Goal: Use online tool/utility: Utilize a website feature to perform a specific function

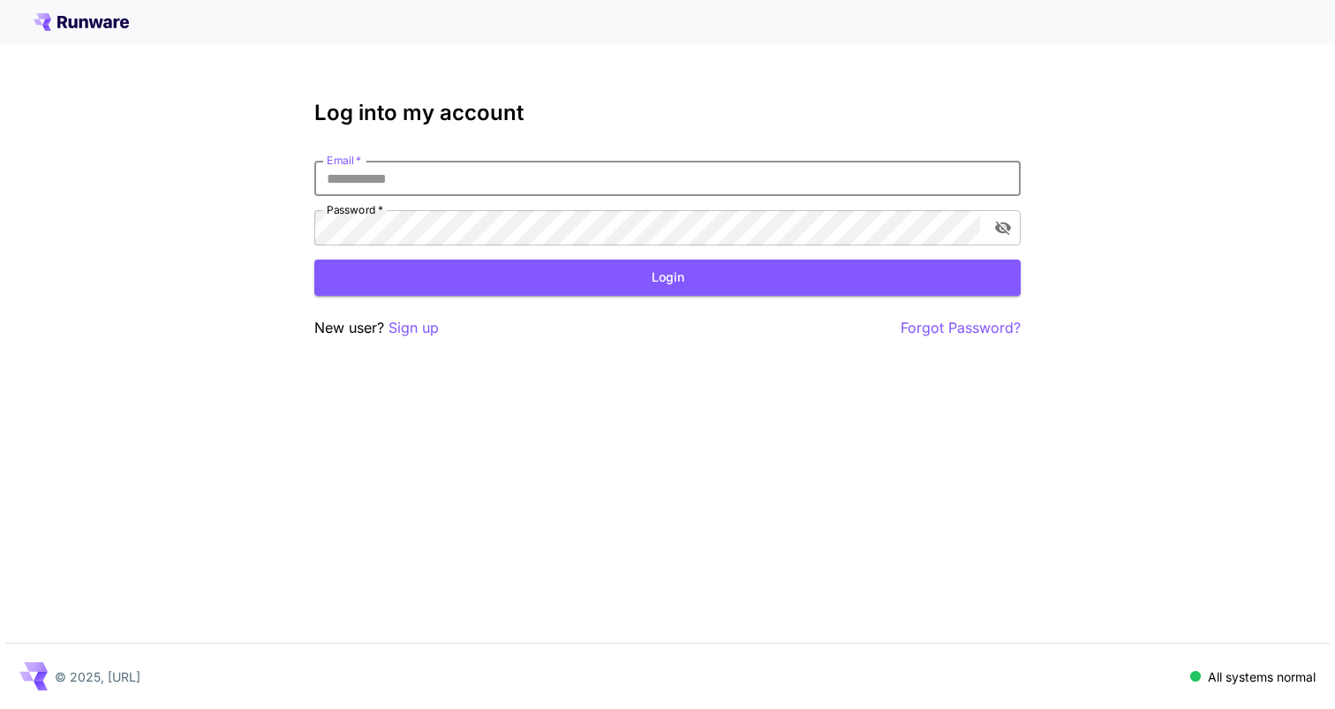
click at [497, 193] on input "Email   *" at bounding box center [667, 178] width 706 height 35
type input "**********"
click at [535, 277] on button "Login" at bounding box center [667, 278] width 706 height 36
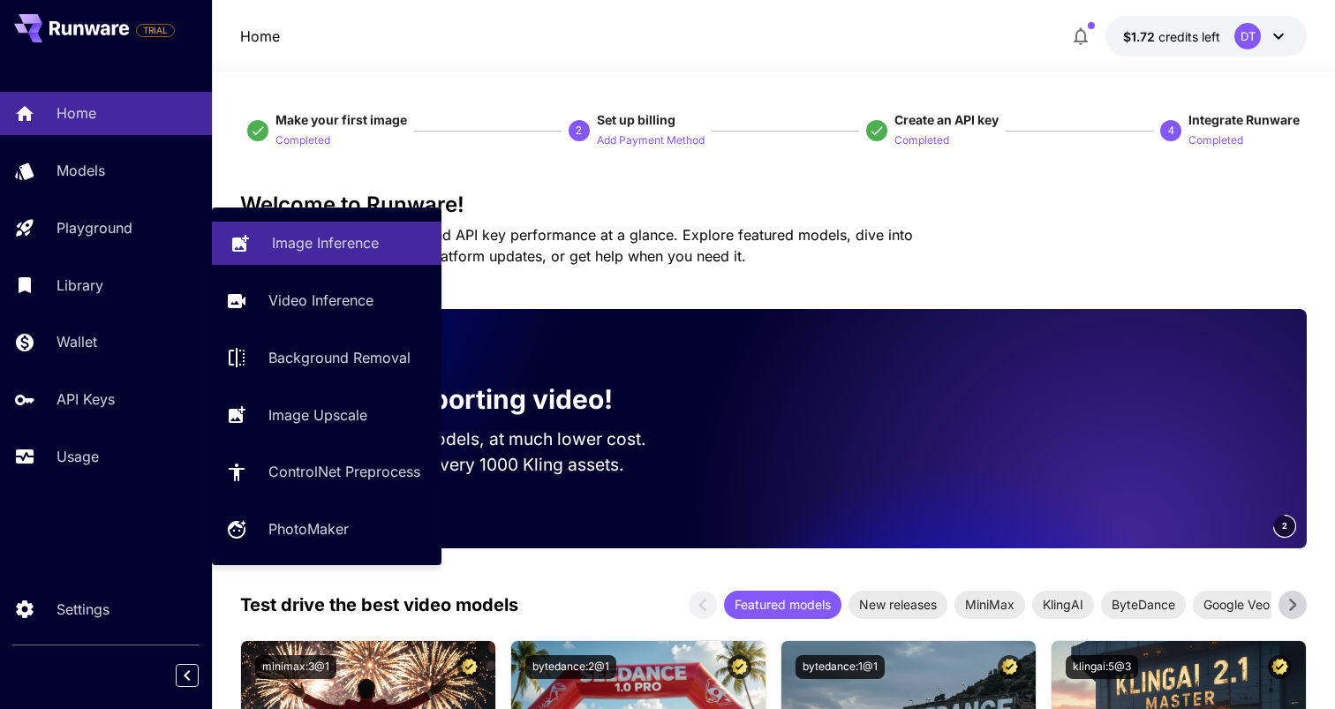
click at [294, 254] on link "Image Inference" at bounding box center [327, 243] width 230 height 43
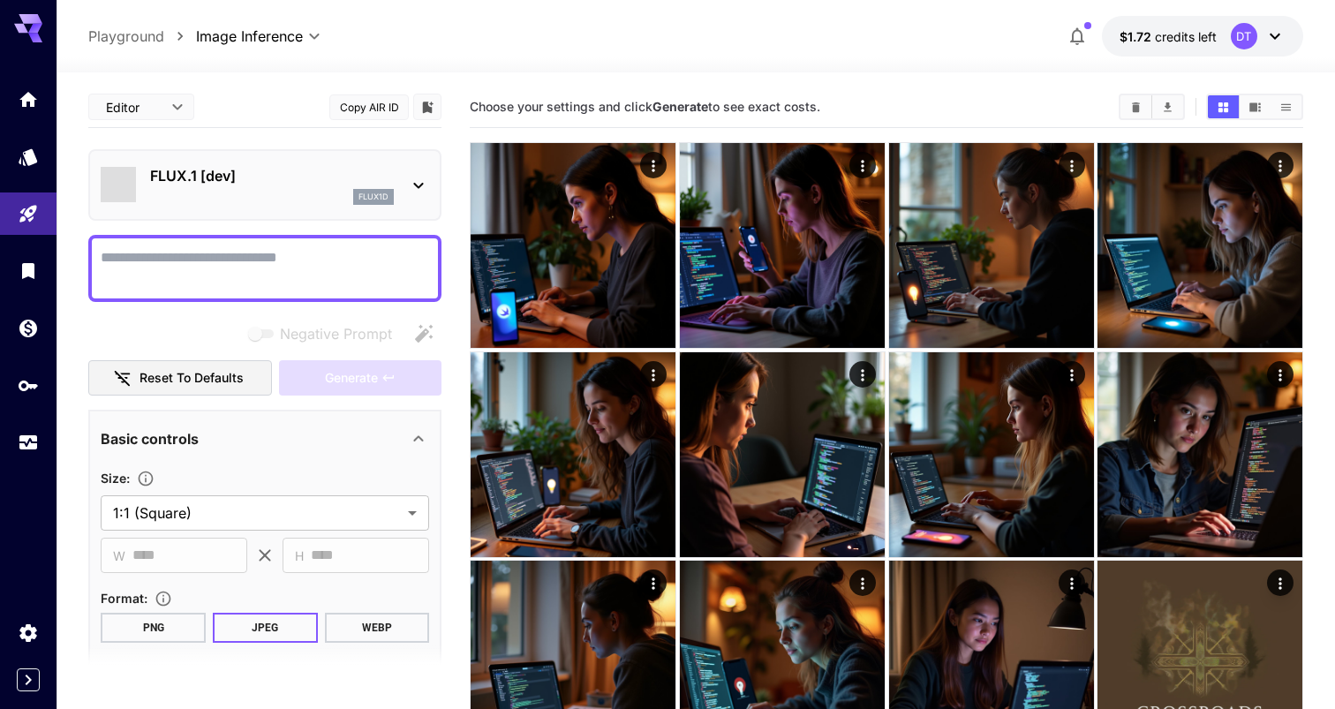
type input "**********"
click at [285, 274] on textarea "Negative Prompt" at bounding box center [265, 268] width 328 height 42
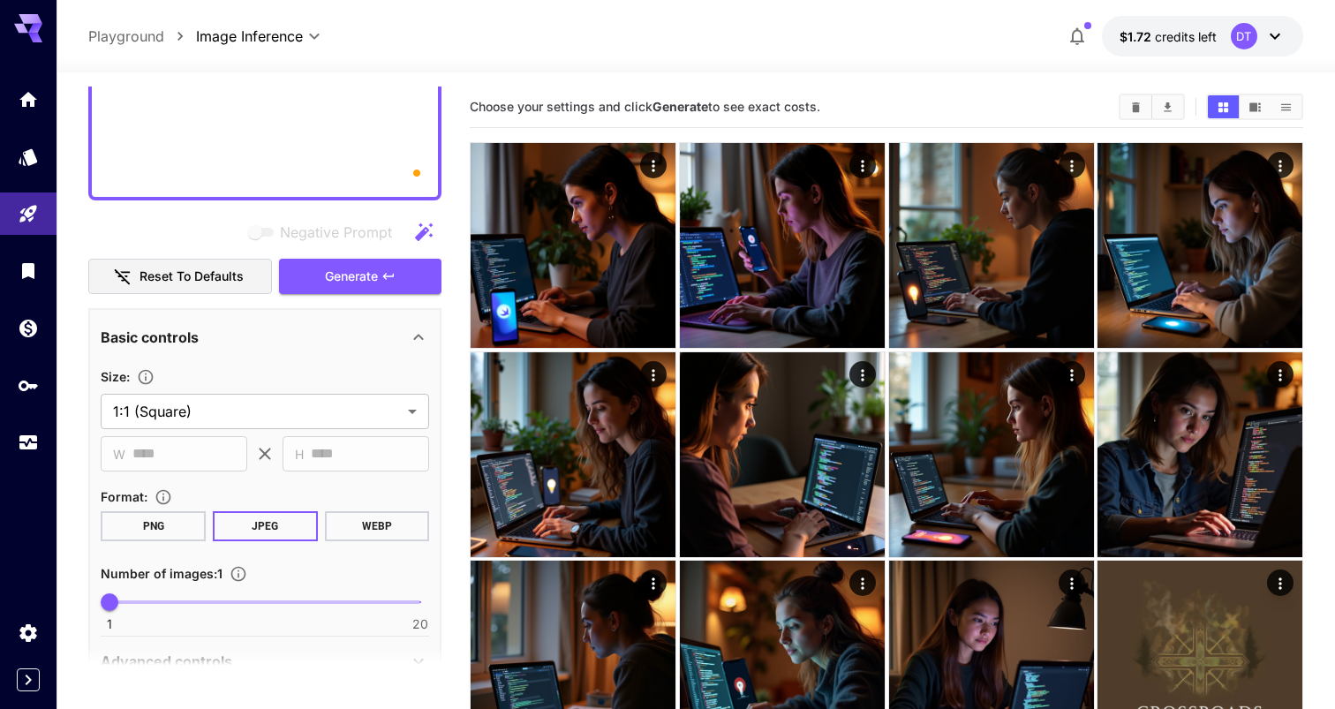
scroll to position [957, 0]
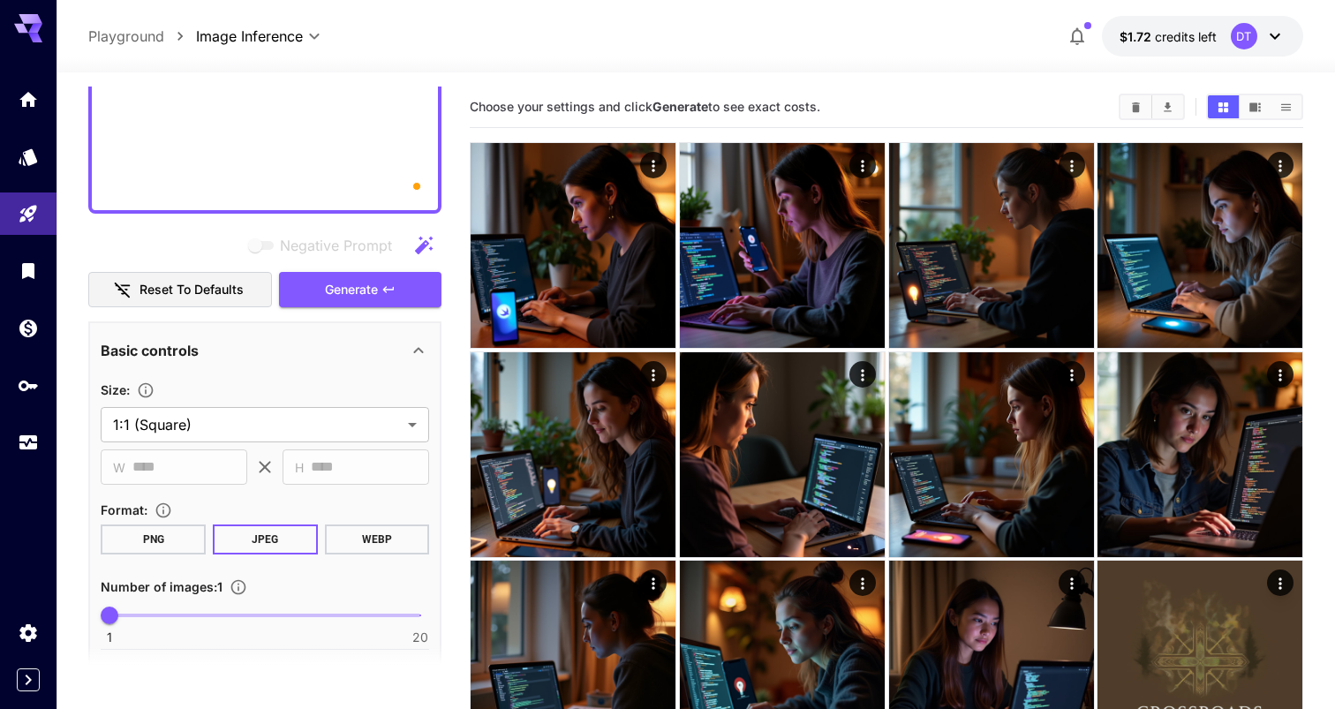
type textarea "**********"
click at [336, 268] on div "Negative Prompt Reset to defaults Generate" at bounding box center [264, 268] width 353 height 80
click at [341, 276] on button "Generate" at bounding box center [360, 290] width 162 height 36
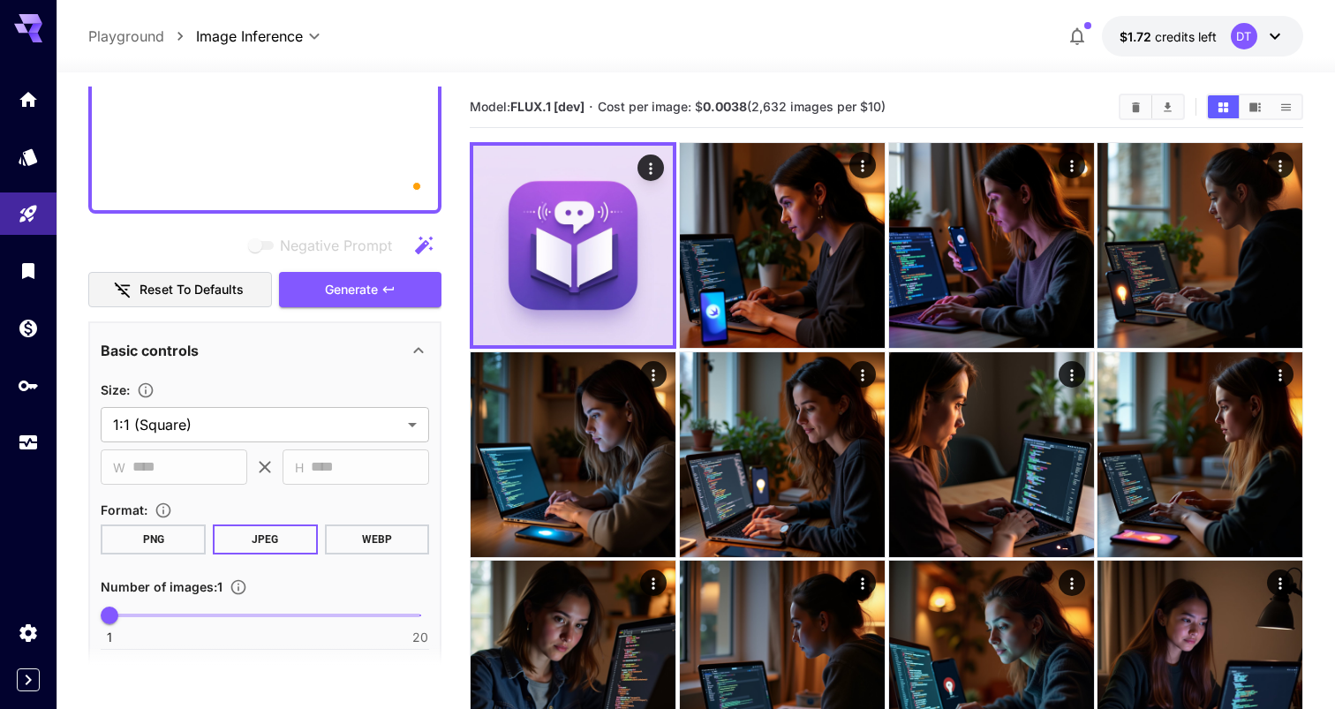
click at [161, 531] on button "PNG" at bounding box center [153, 540] width 105 height 30
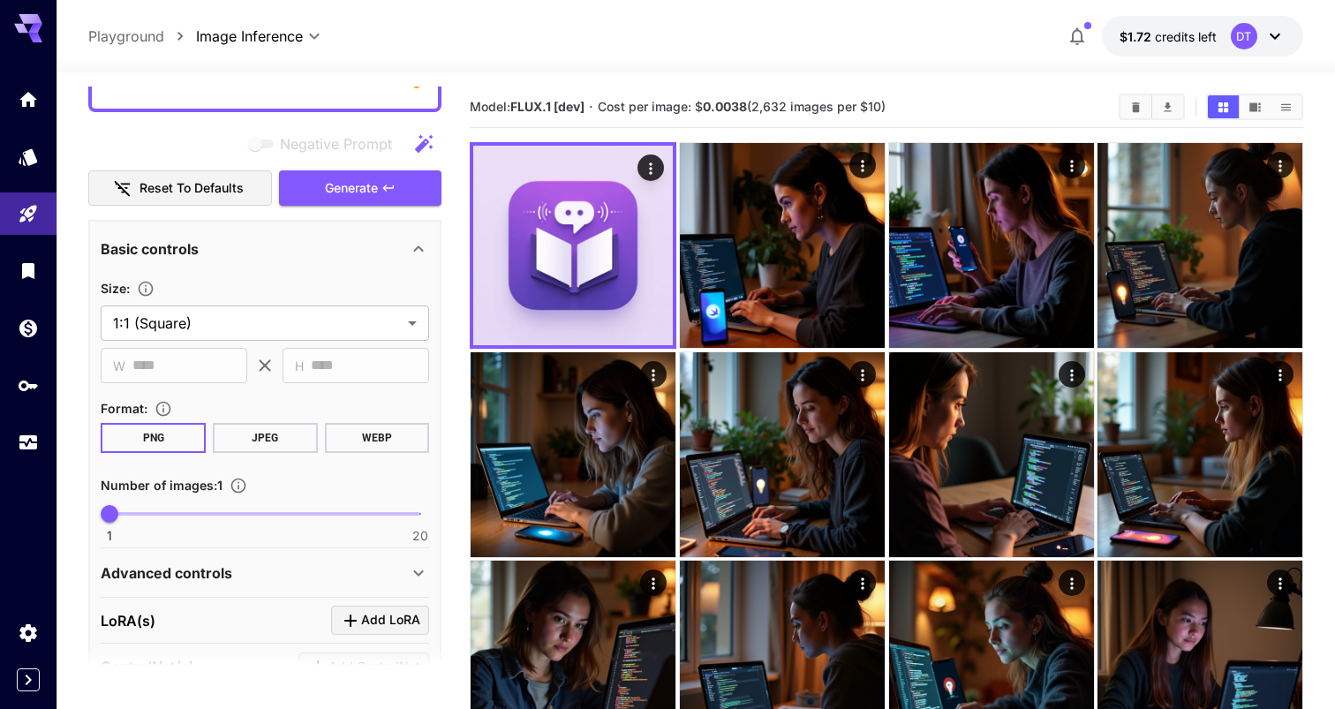
scroll to position [1092, 0]
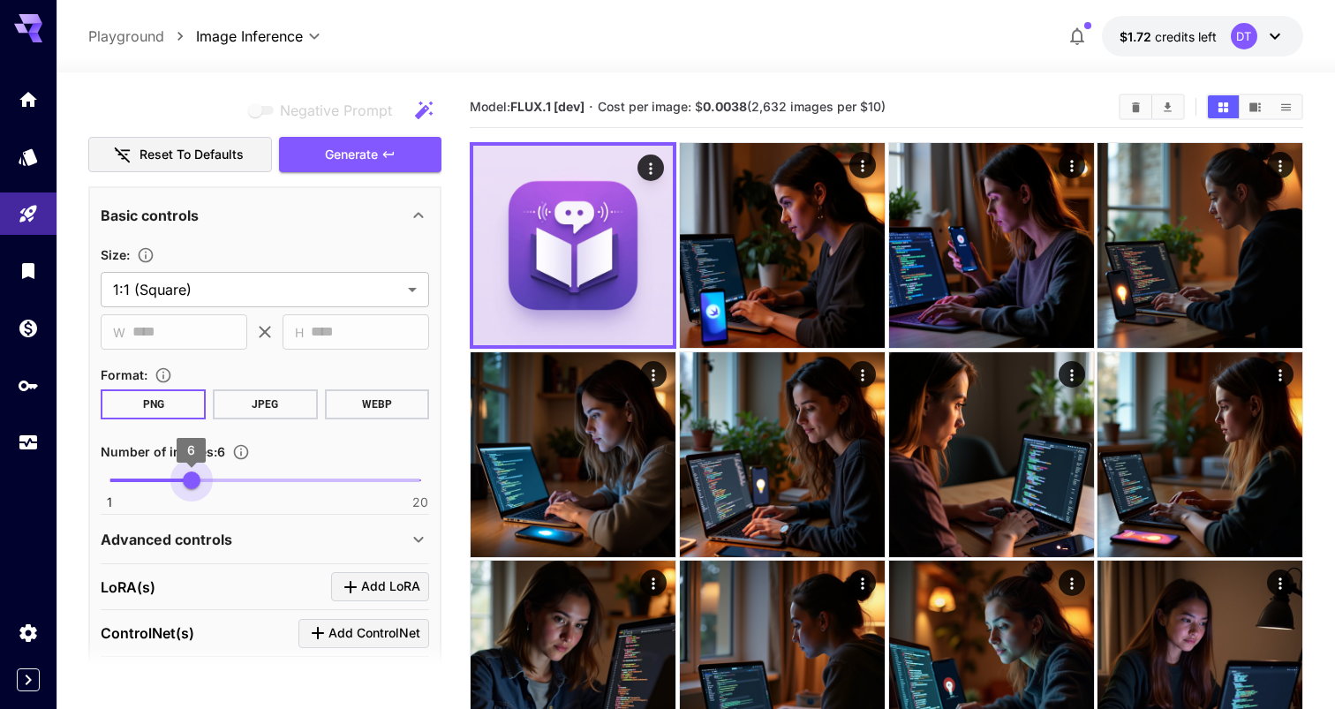
drag, startPoint x: 109, startPoint y: 487, endPoint x: 193, endPoint y: 487, distance: 83.9
click at [193, 487] on span "6" at bounding box center [192, 481] width 18 height 18
type input "*"
drag, startPoint x: 193, startPoint y: 487, endPoint x: 174, endPoint y: 487, distance: 18.6
click at [174, 487] on span "5" at bounding box center [175, 481] width 18 height 18
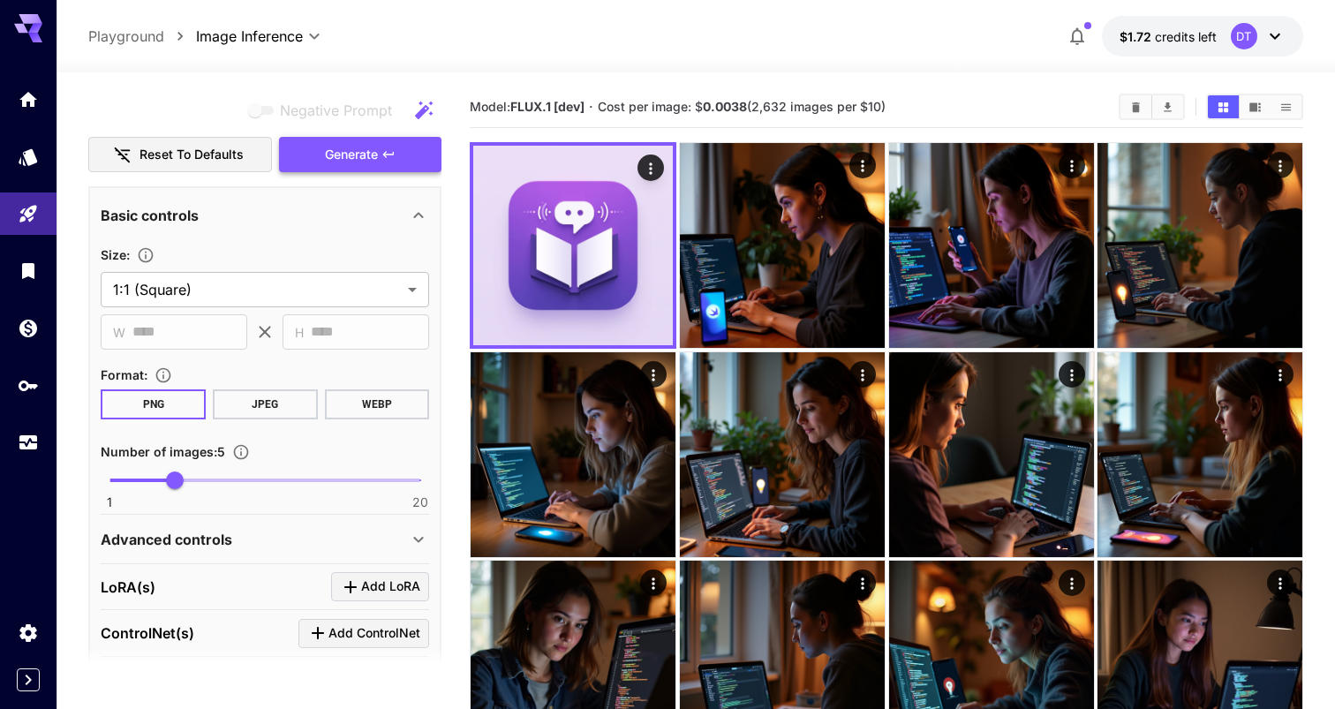
click at [326, 162] on span "Generate" at bounding box center [351, 155] width 53 height 22
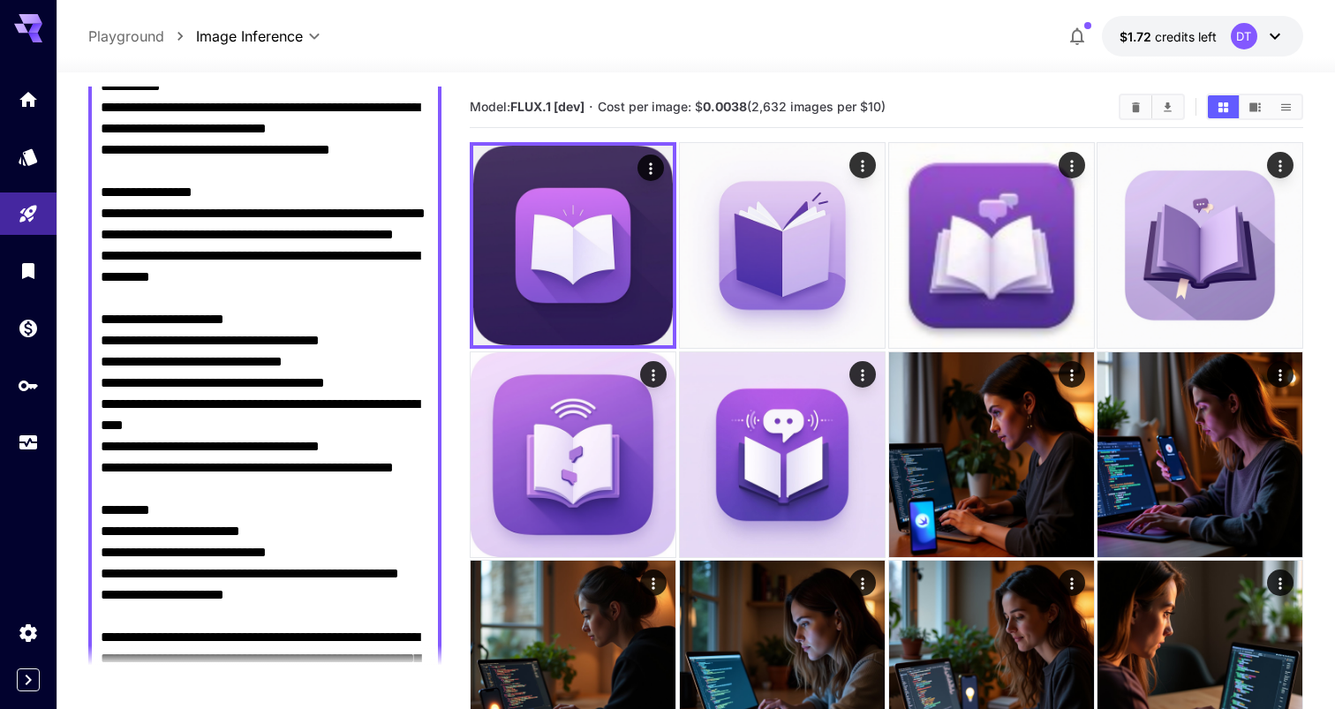
scroll to position [0, 0]
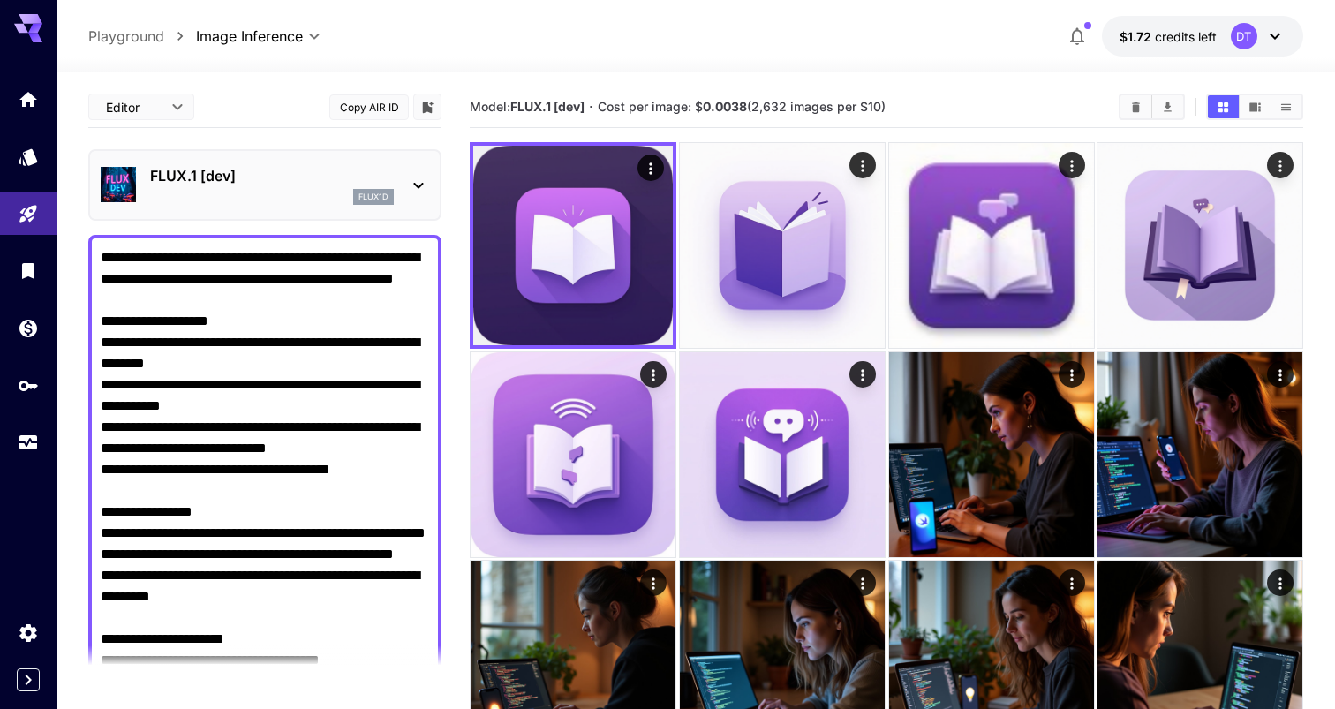
drag, startPoint x: 125, startPoint y: 255, endPoint x: 222, endPoint y: 323, distance: 118.6
click at [222, 323] on textarea "Negative Prompt" at bounding box center [265, 702] width 328 height 911
click at [204, 327] on textarea "Negative Prompt" at bounding box center [265, 702] width 328 height 911
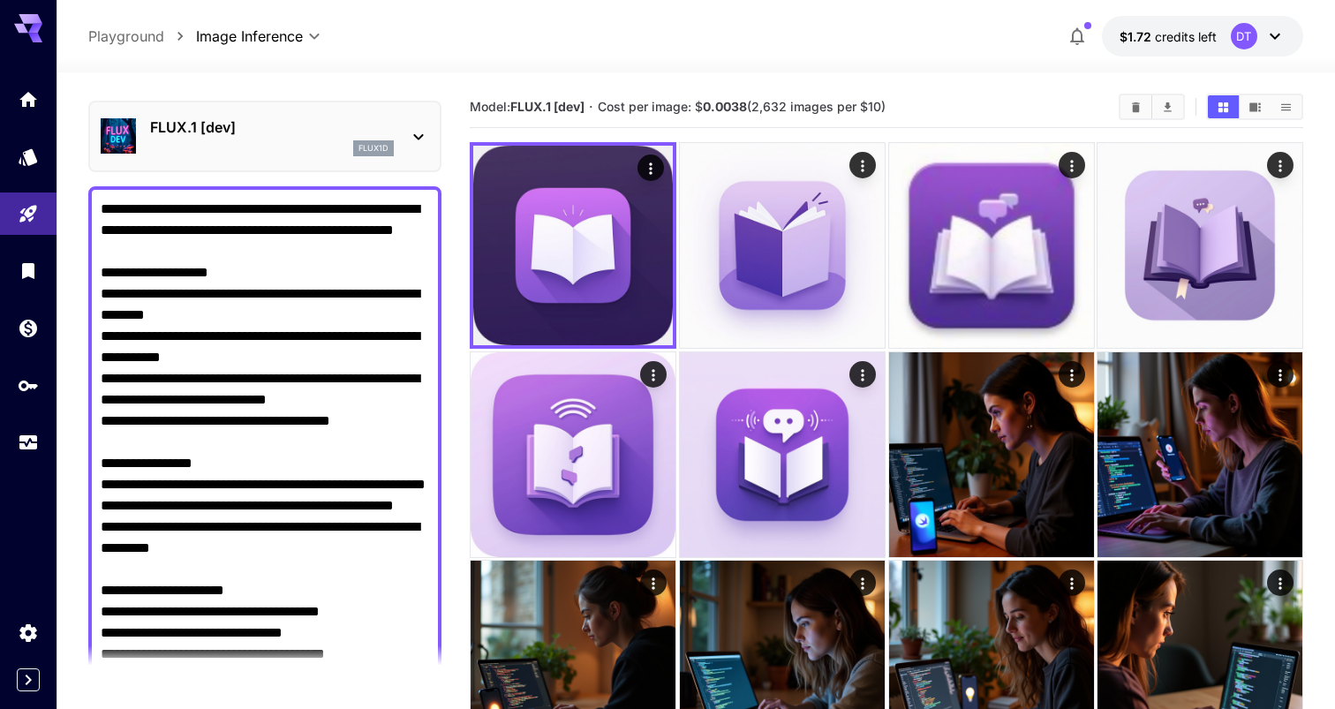
scroll to position [65, 0]
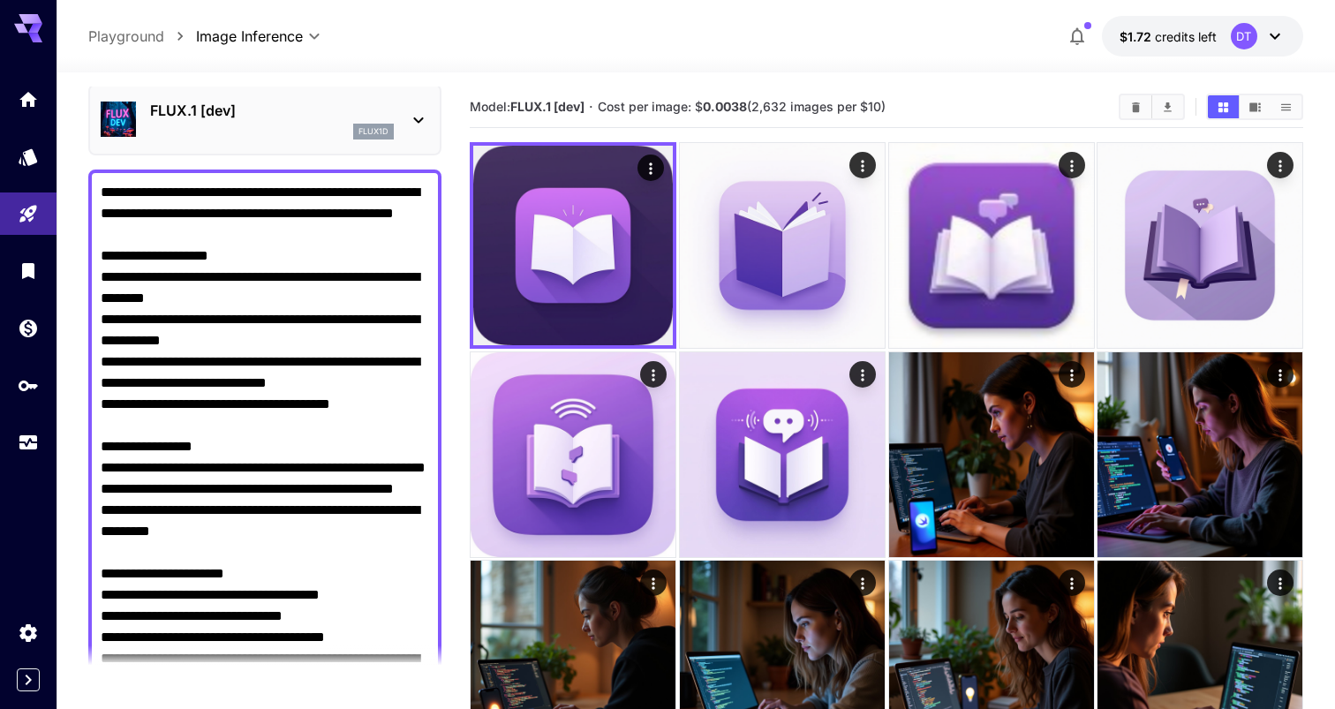
drag, startPoint x: 129, startPoint y: 324, endPoint x: 280, endPoint y: 325, distance: 151.0
click at [278, 324] on textarea "Negative Prompt" at bounding box center [265, 637] width 328 height 911
click at [246, 375] on textarea "Negative Prompt" at bounding box center [265, 637] width 328 height 911
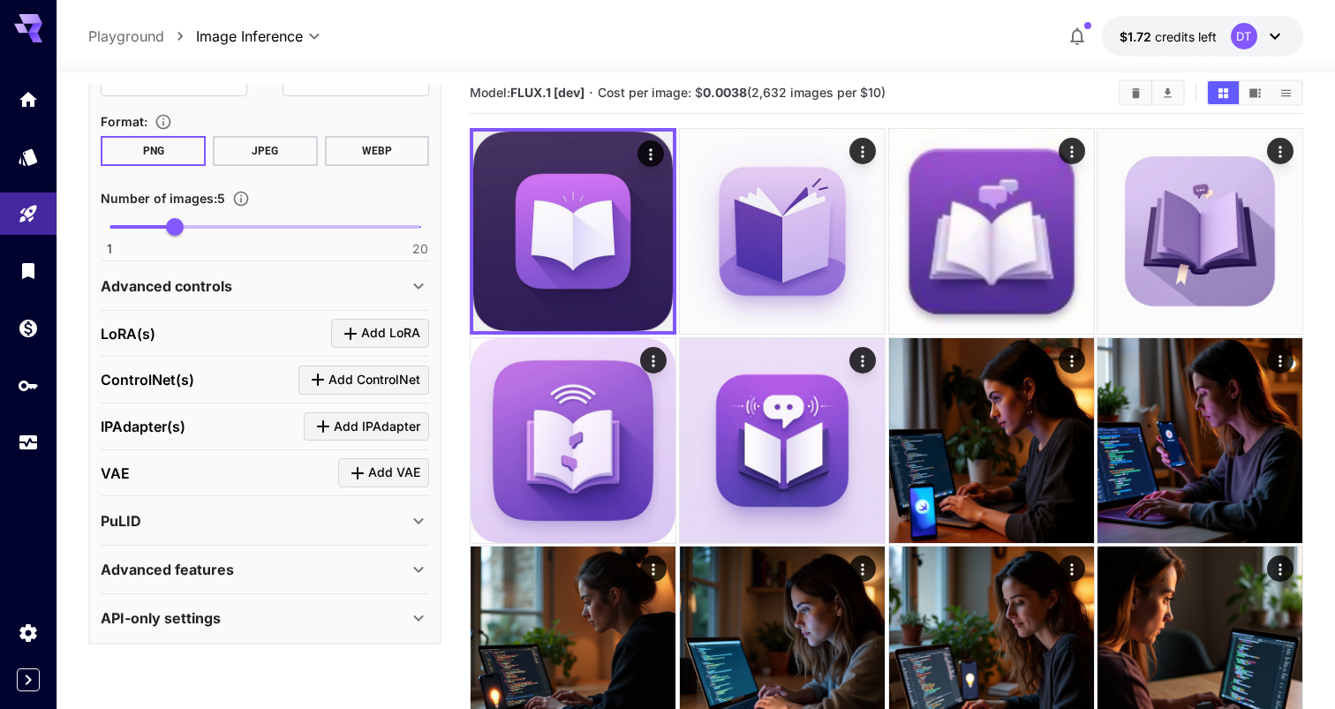
scroll to position [0, 0]
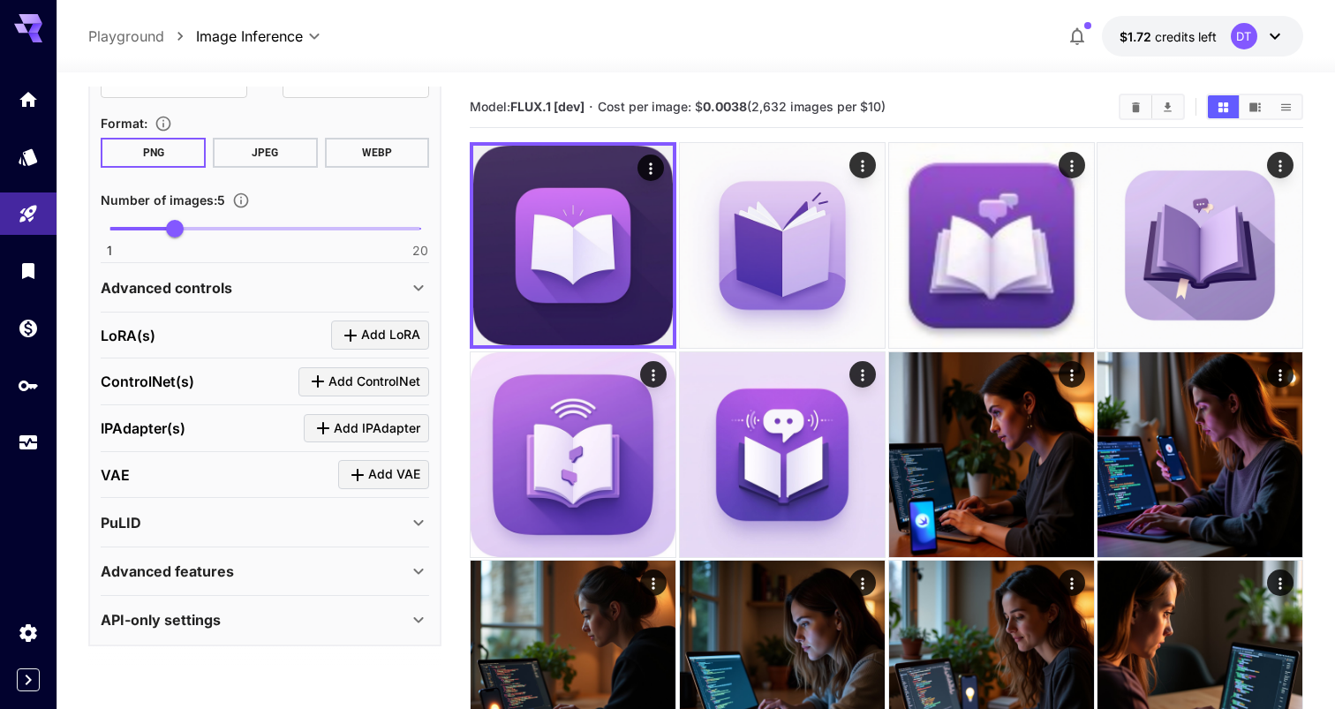
click at [263, 576] on div "Advanced features" at bounding box center [254, 571] width 307 height 21
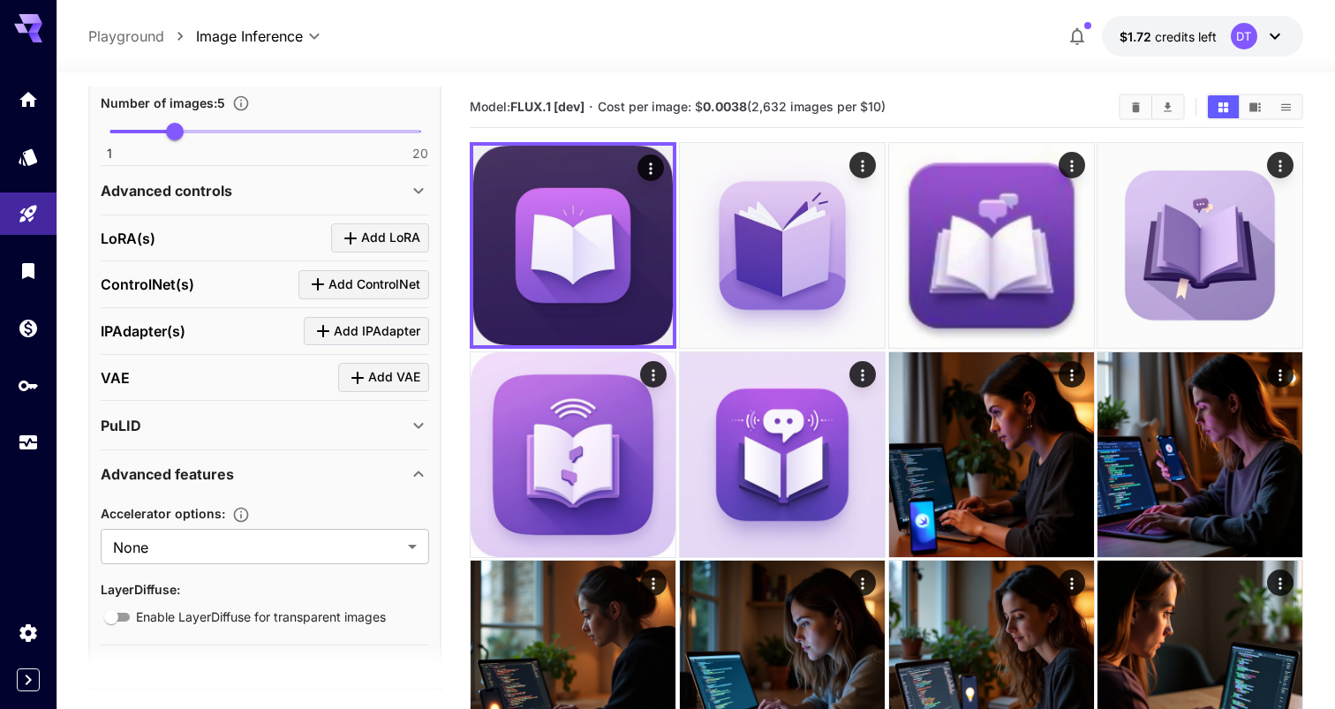
scroll to position [1452, 0]
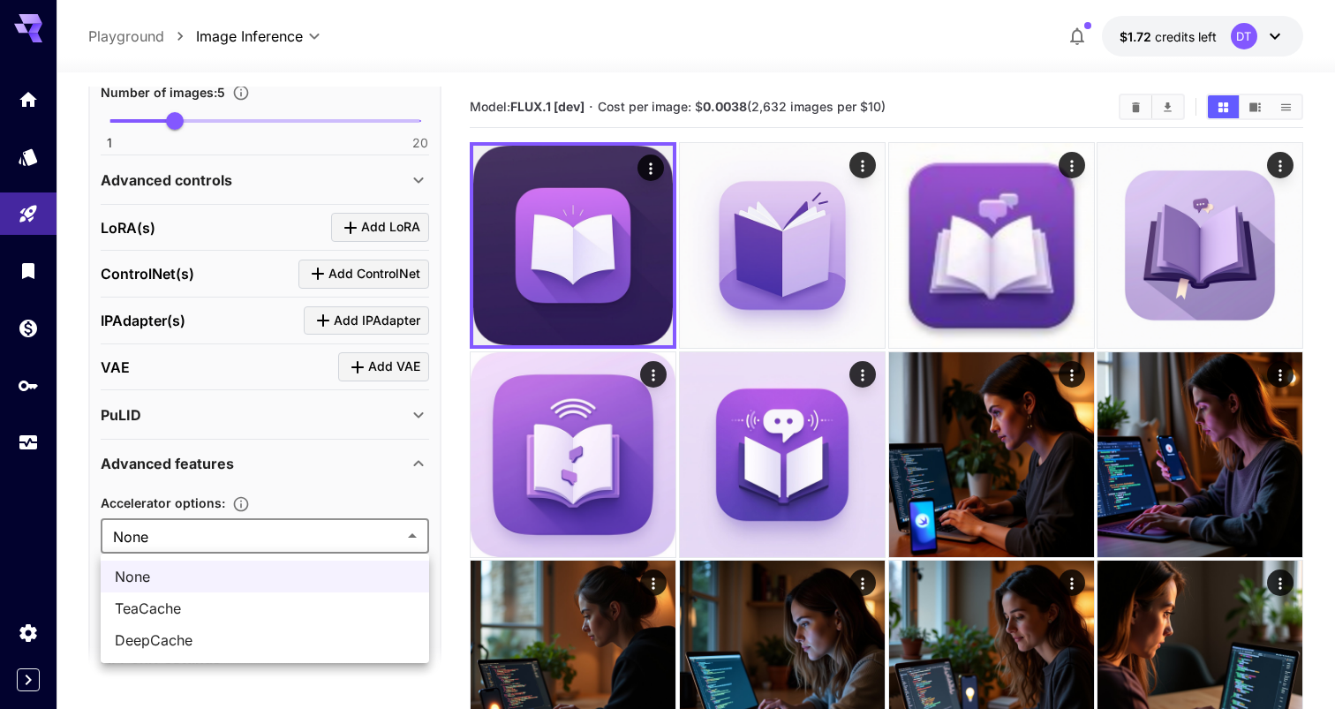
click at [230, 481] on div at bounding box center [667, 354] width 1335 height 709
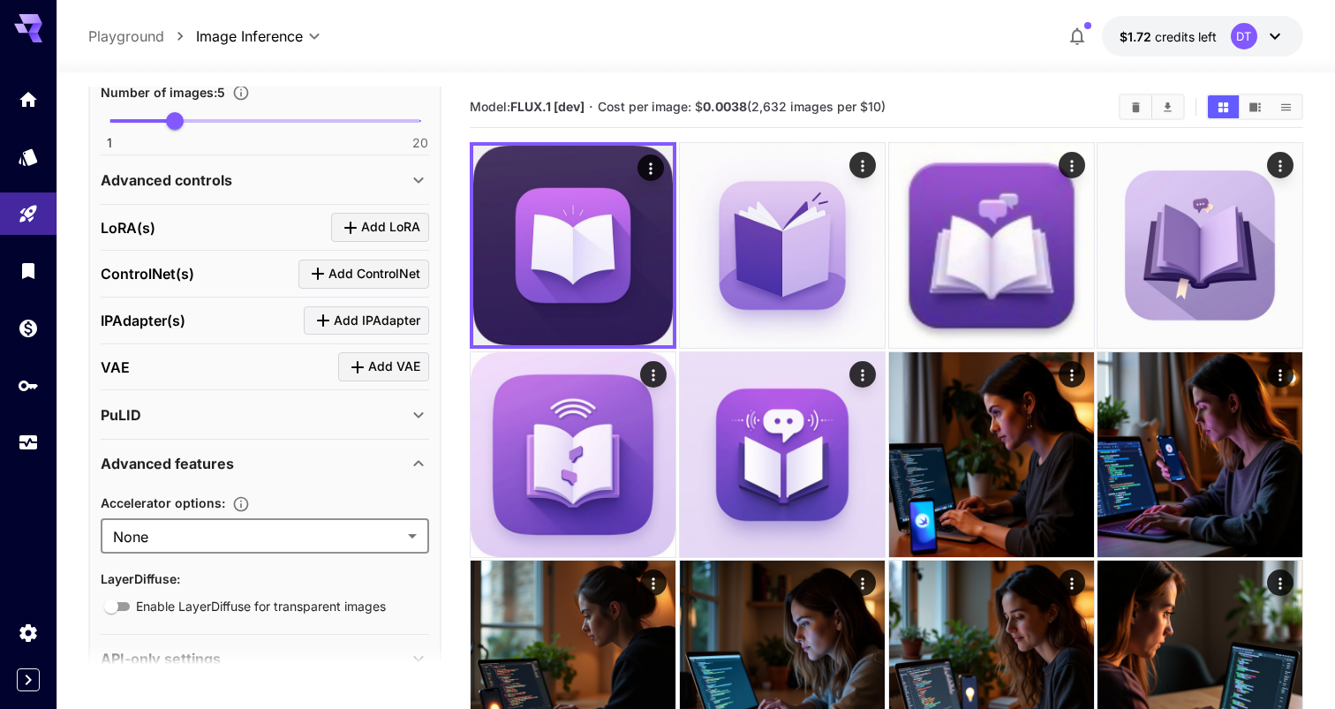
click at [222, 471] on p "Advanced features" at bounding box center [167, 463] width 133 height 21
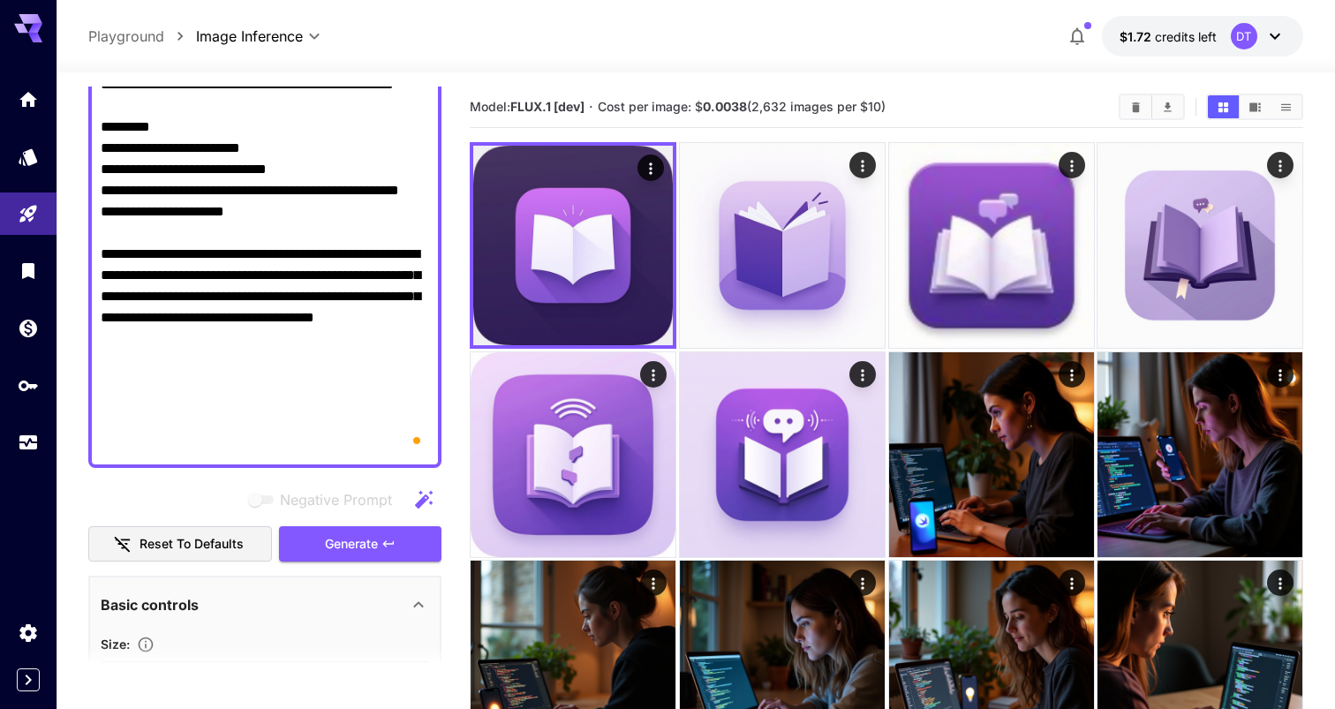
scroll to position [717, 0]
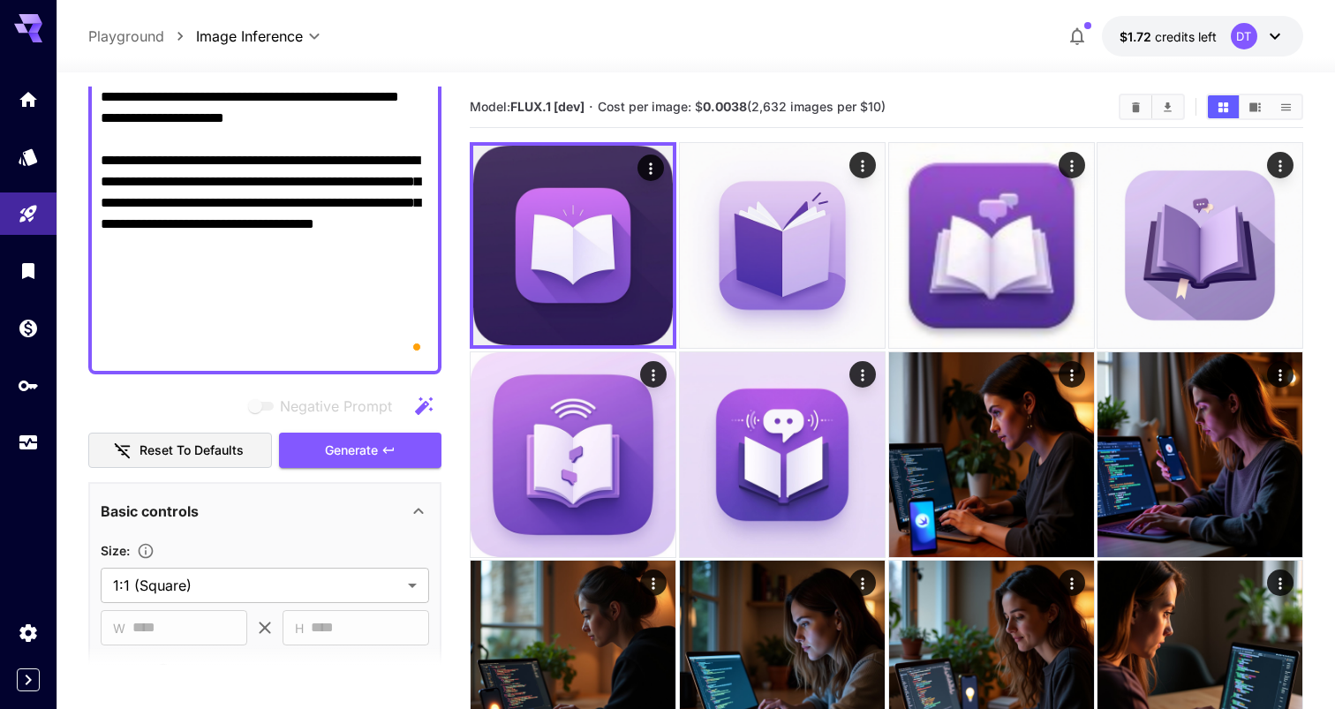
scroll to position [814, 0]
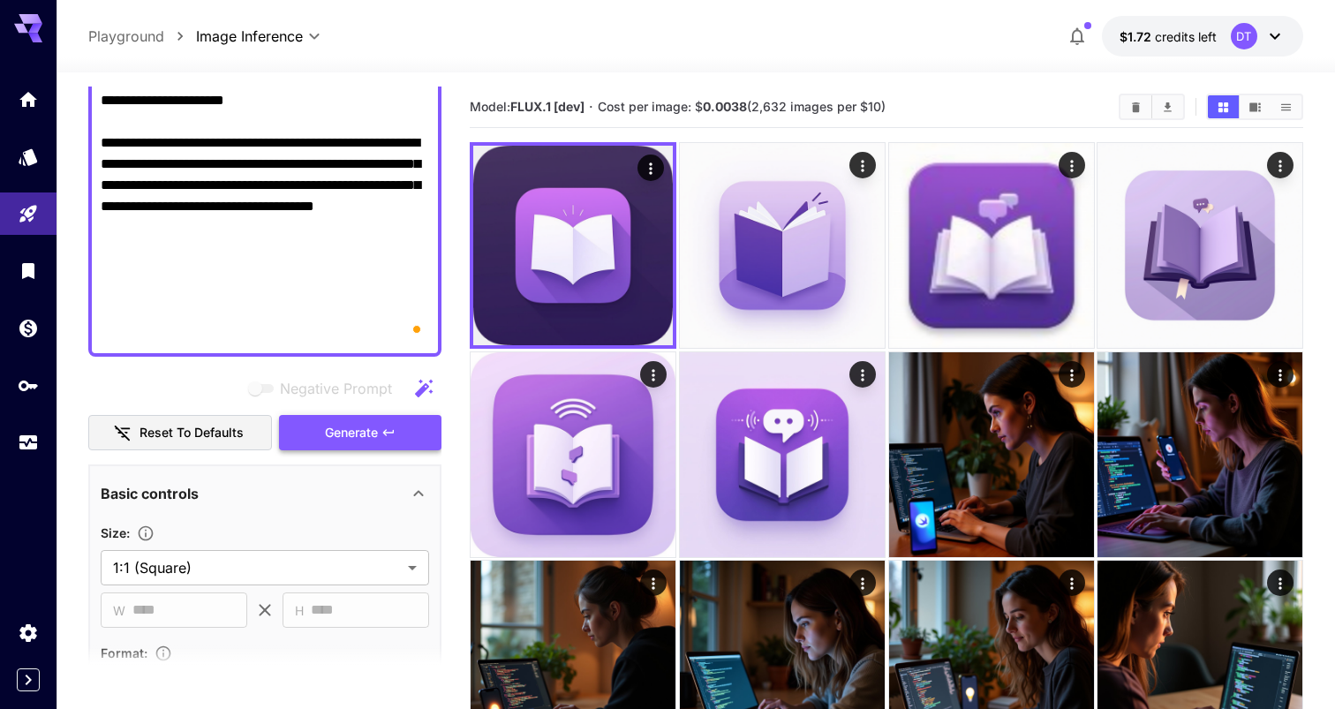
click at [308, 423] on button "Generate" at bounding box center [360, 433] width 162 height 36
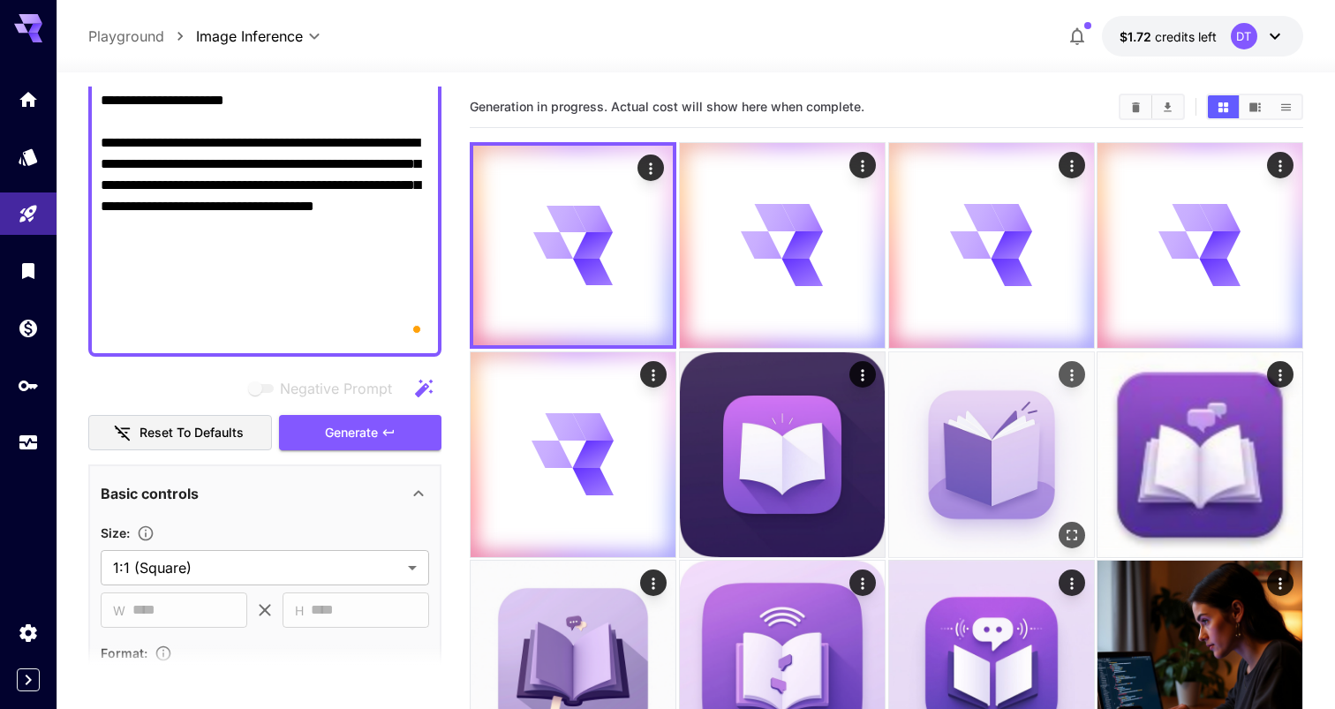
click at [1068, 374] on icon "Actions" at bounding box center [1071, 375] width 18 height 18
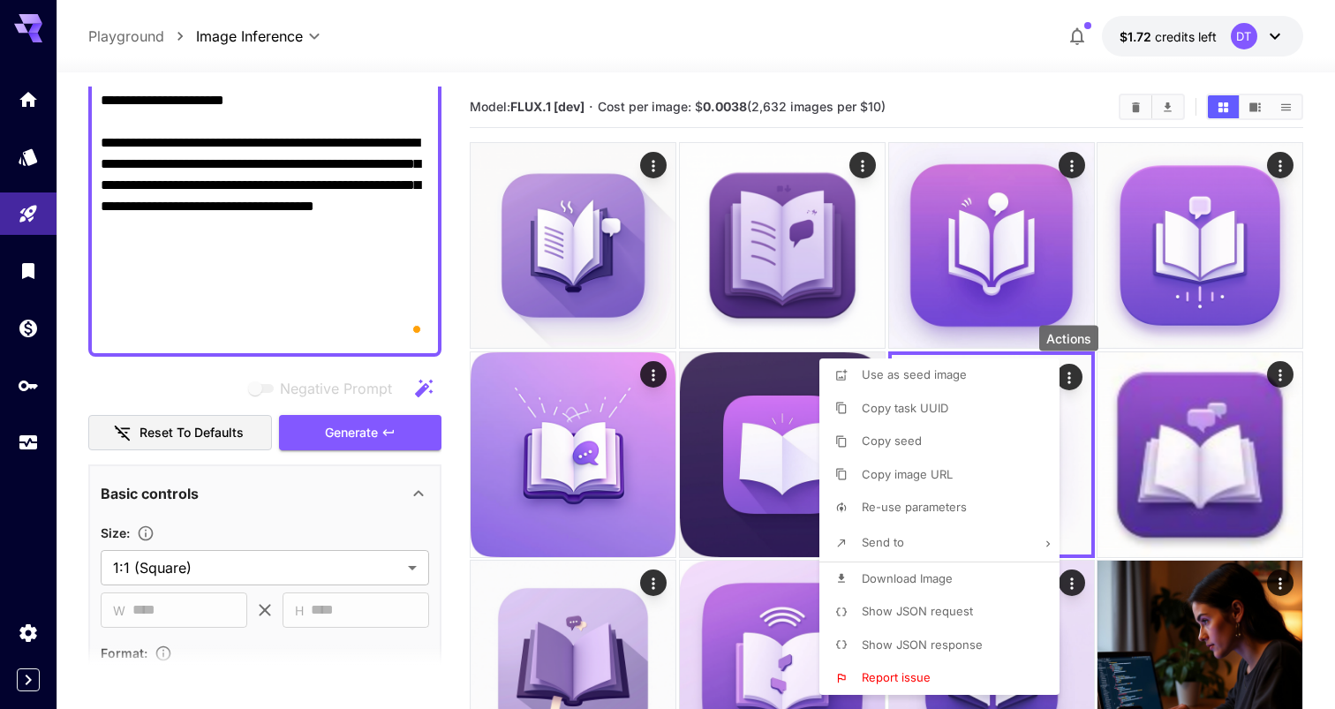
click at [1005, 306] on div at bounding box center [667, 354] width 1335 height 709
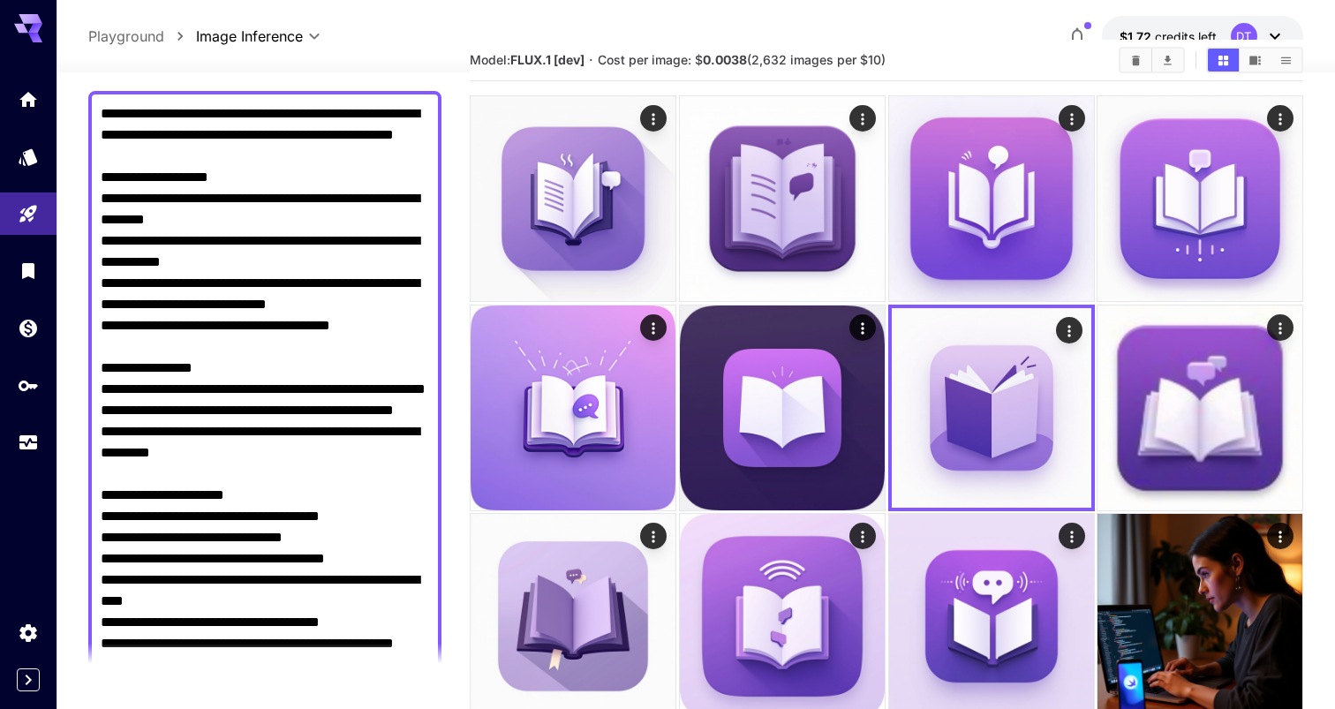
scroll to position [141, 0]
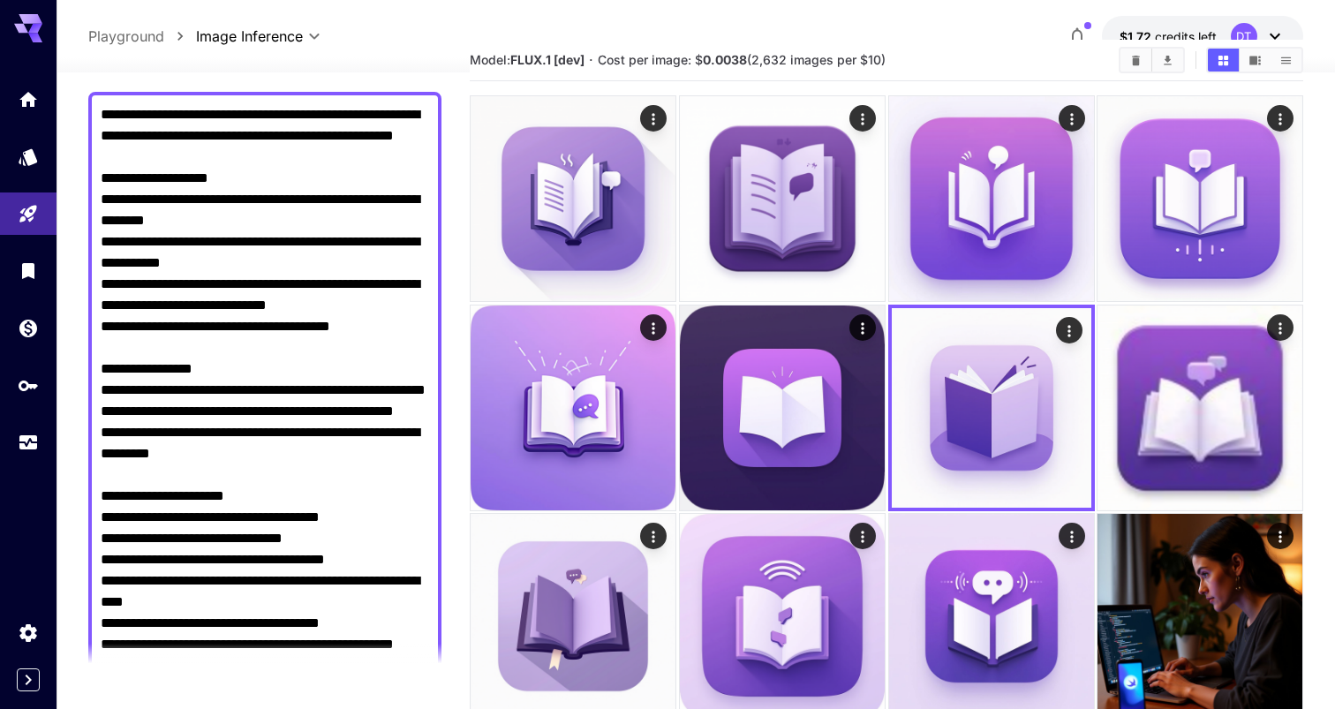
drag, startPoint x: 377, startPoint y: 350, endPoint x: 354, endPoint y: 337, distance: 26.1
click at [354, 337] on textarea "Negative Prompt" at bounding box center [265, 559] width 328 height 911
click at [297, 314] on textarea "Negative Prompt" at bounding box center [265, 559] width 328 height 911
drag, startPoint x: 408, startPoint y: 328, endPoint x: 323, endPoint y: 150, distance: 196.7
click at [323, 150] on textarea "Negative Prompt" at bounding box center [265, 559] width 328 height 911
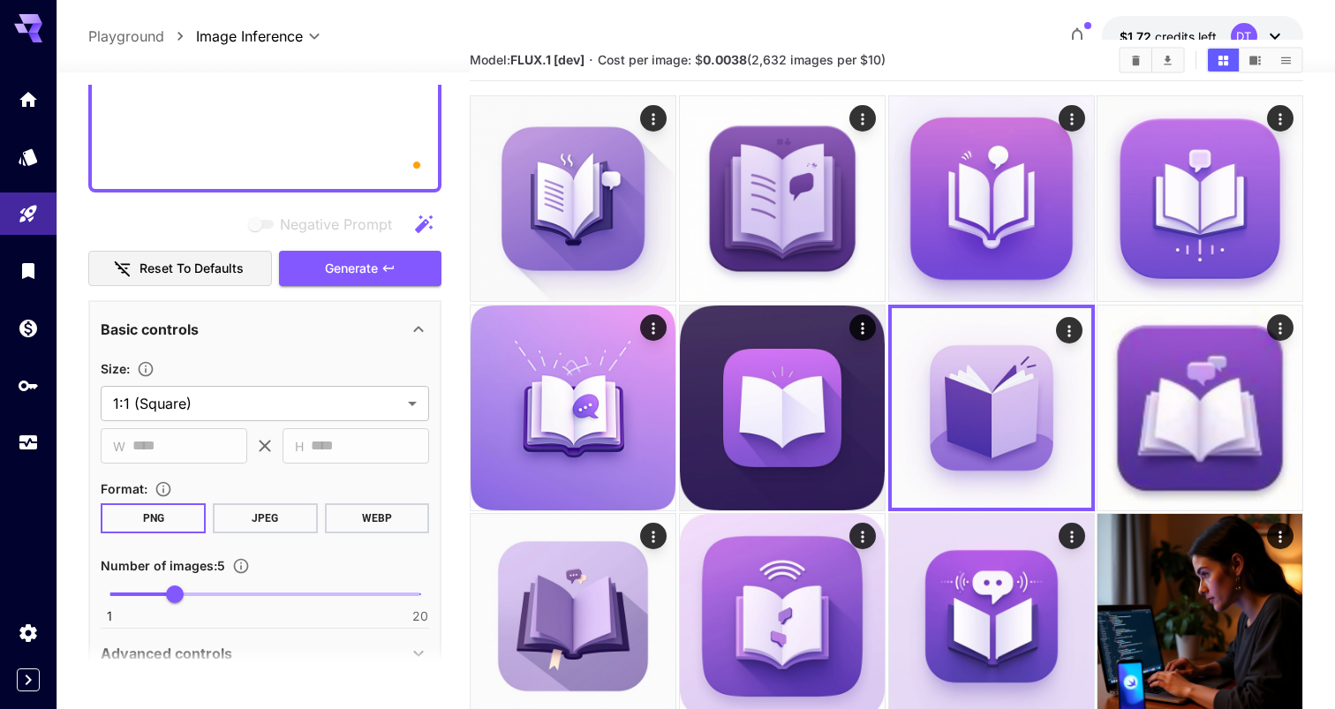
scroll to position [789, 0]
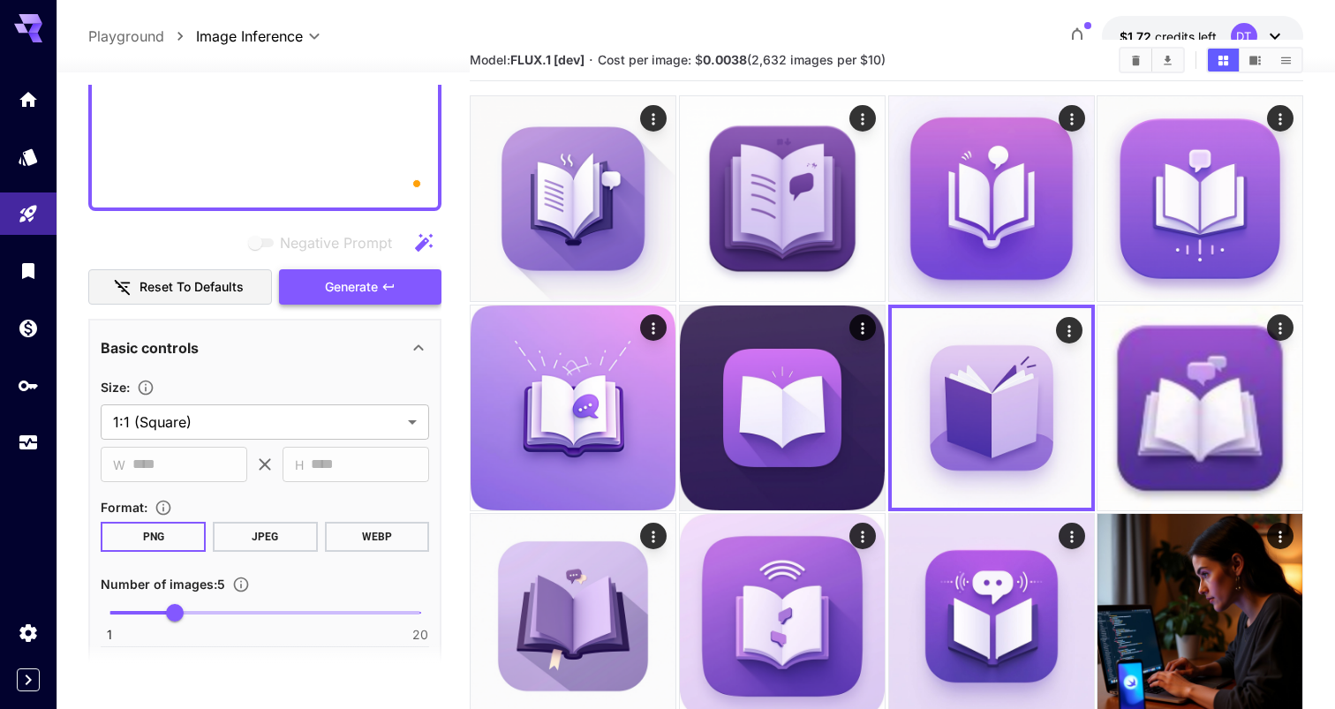
click at [334, 300] on button "Generate" at bounding box center [360, 287] width 162 height 36
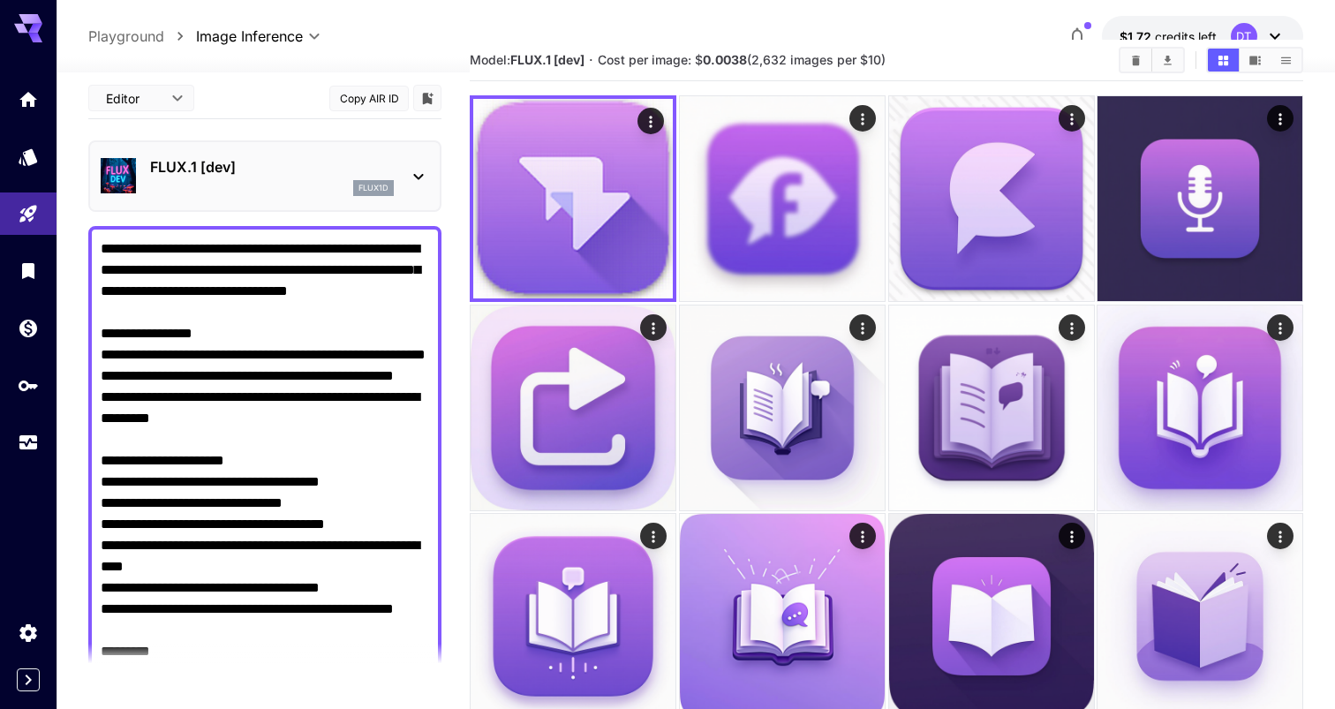
scroll to position [0, 0]
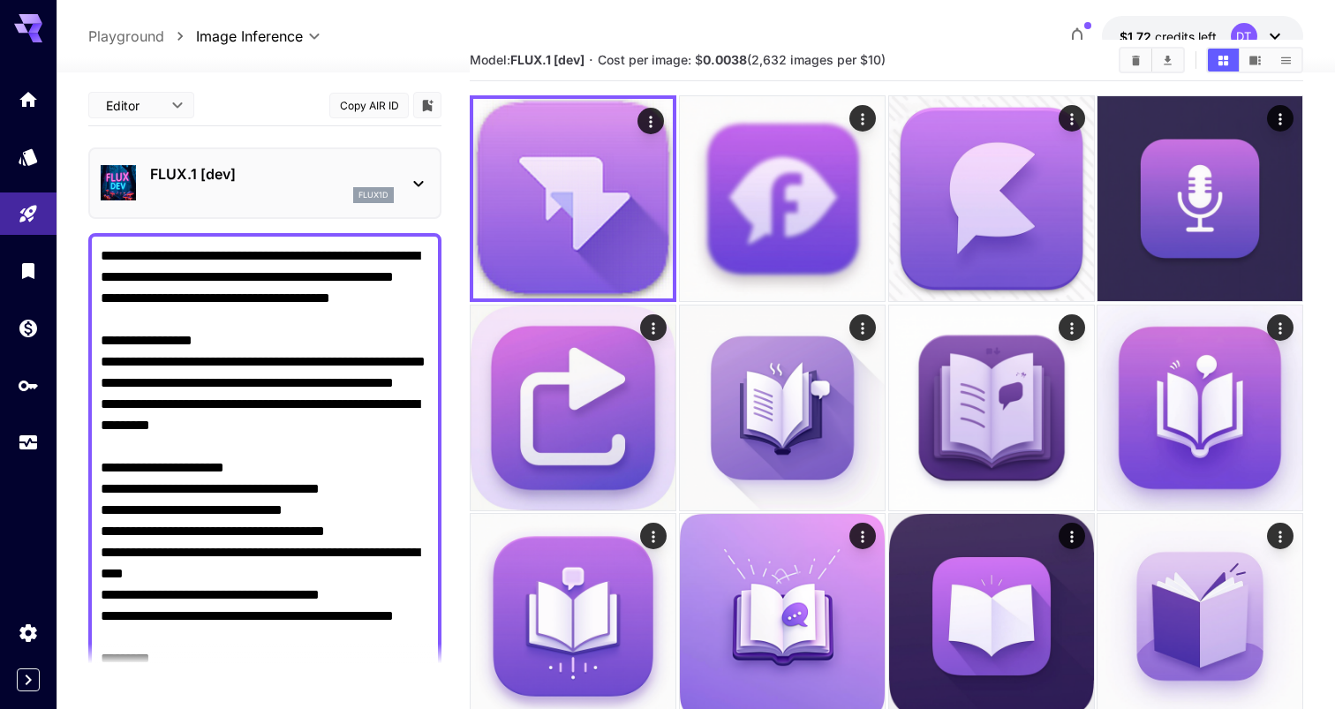
type textarea "**********"
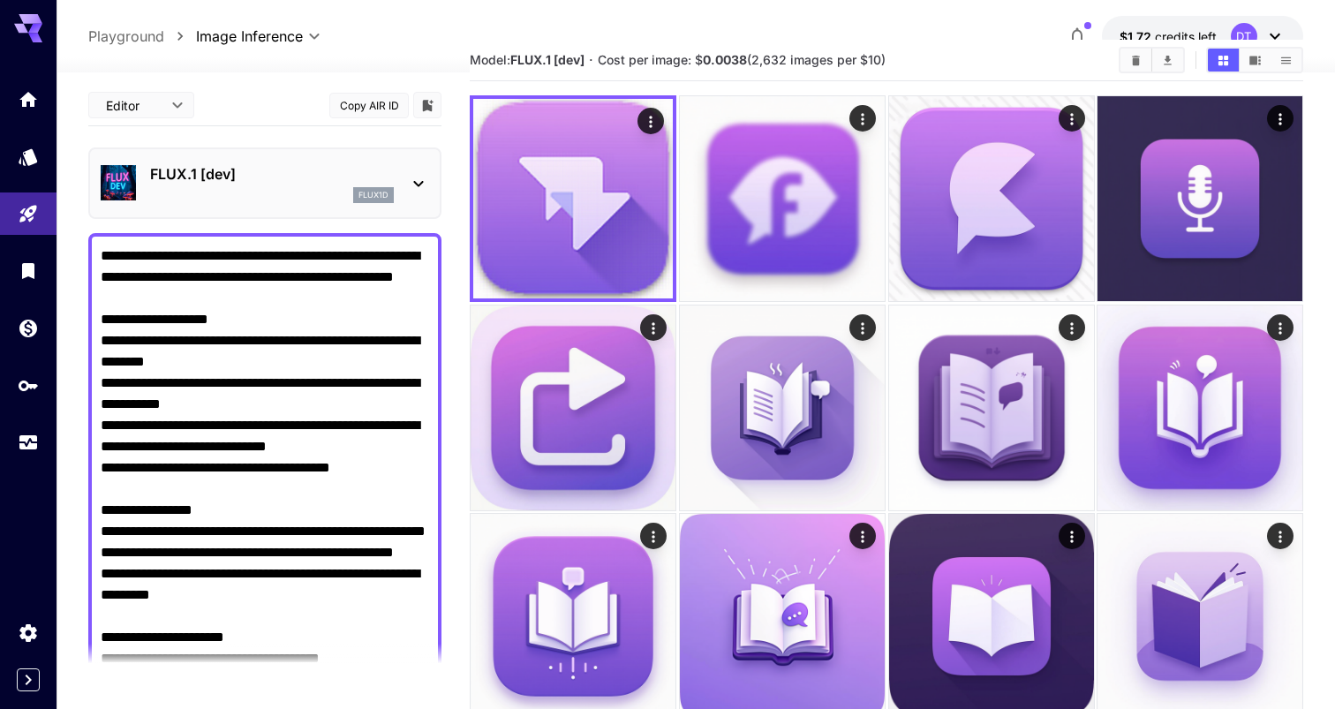
type textarea "**********"
click at [215, 205] on div "FLUX.1 [dev] flux1d" at bounding box center [265, 183] width 328 height 54
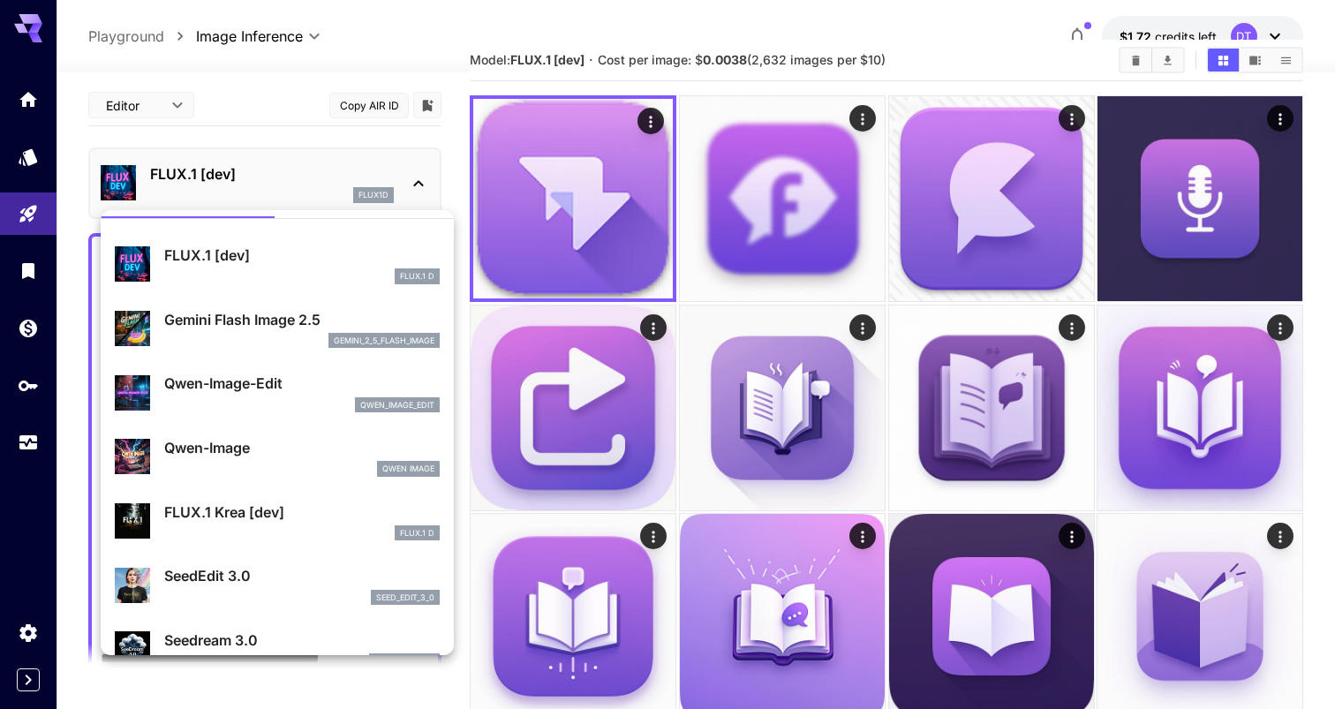
scroll to position [60, 0]
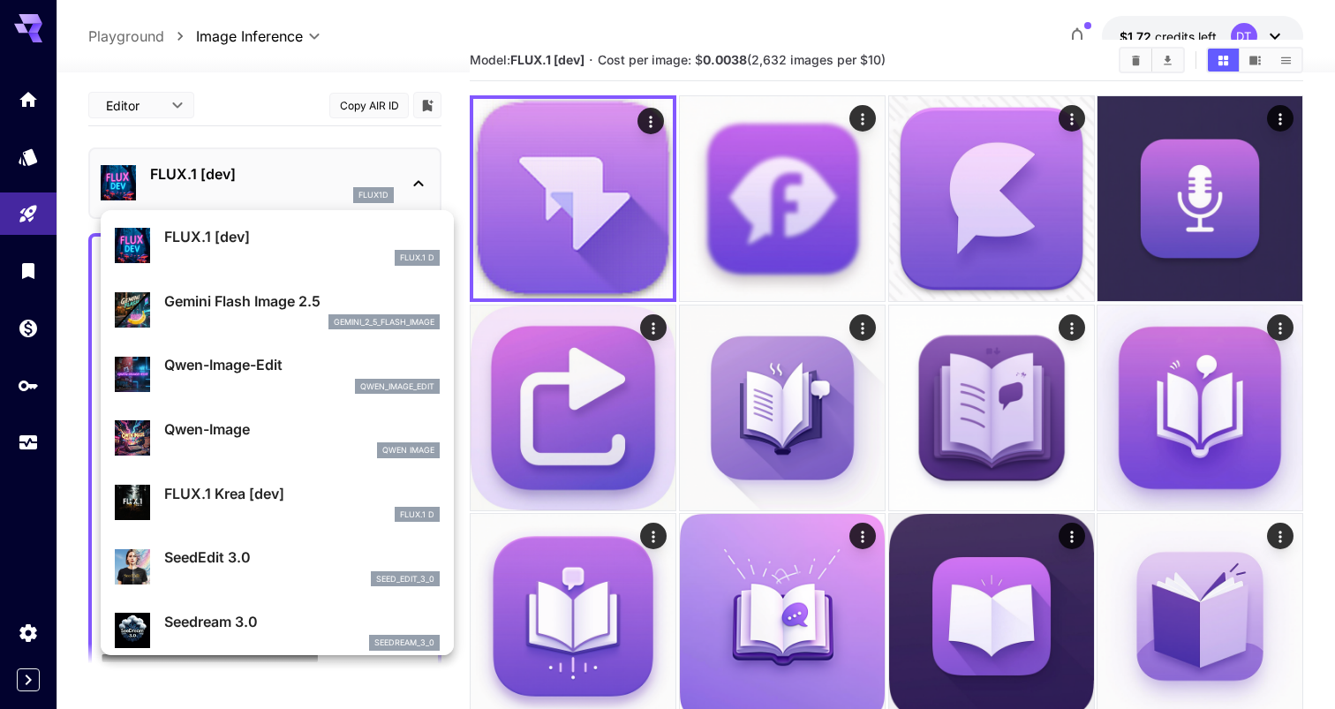
click at [250, 437] on p "Qwen-Image" at bounding box center [302, 429] width 276 height 21
type input "*"
type input "**"
type input "***"
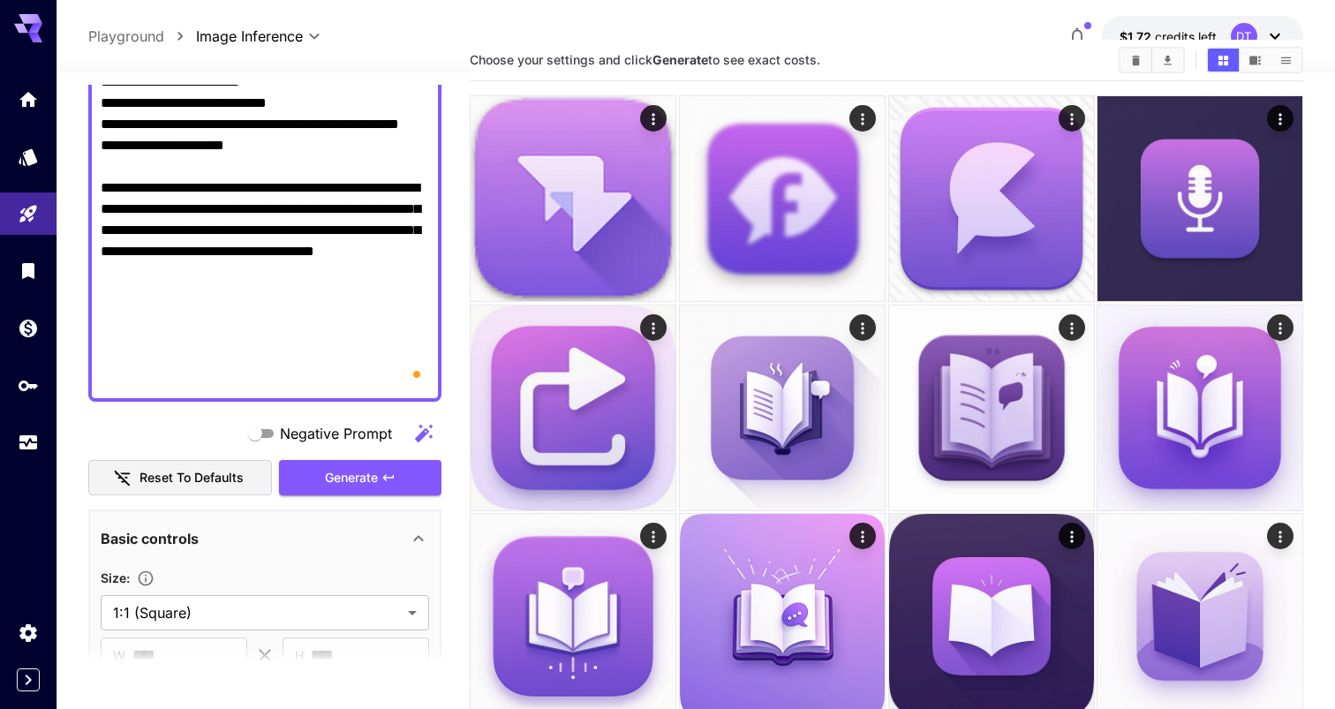
scroll to position [784, 0]
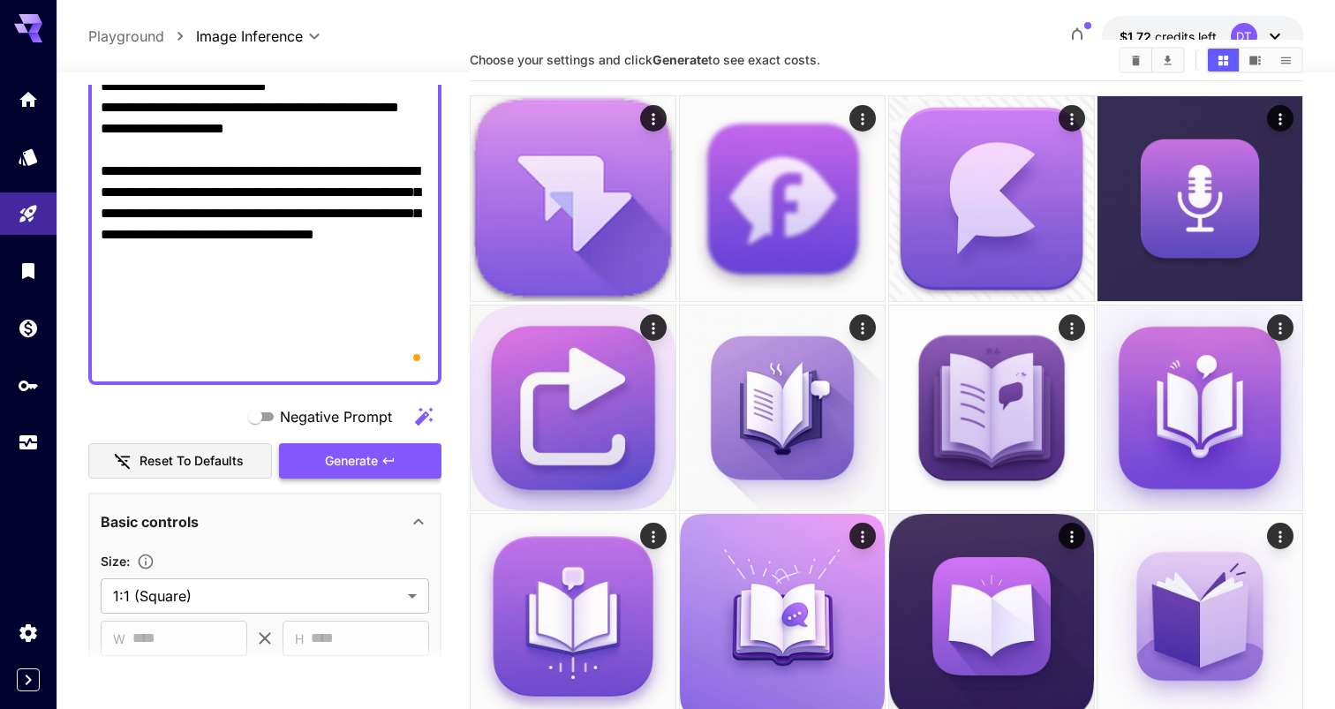
click at [309, 449] on button "Generate" at bounding box center [360, 461] width 162 height 36
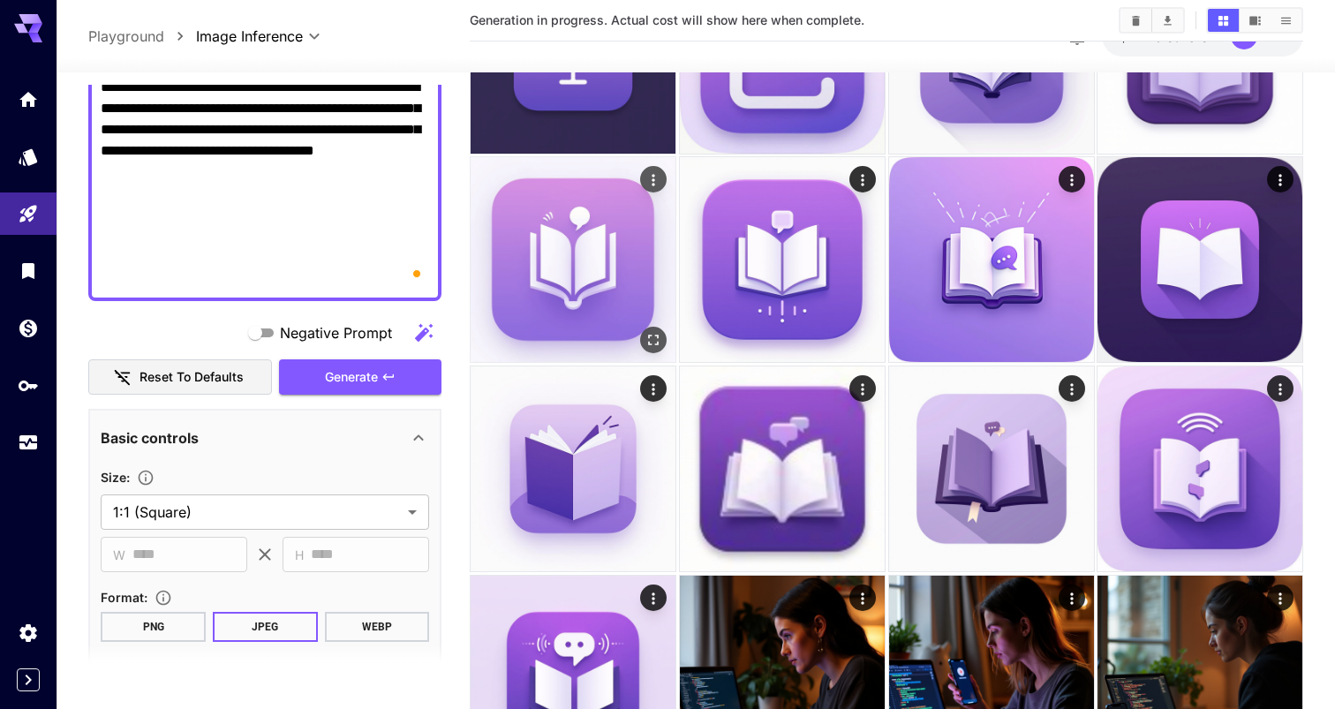
scroll to position [430, 0]
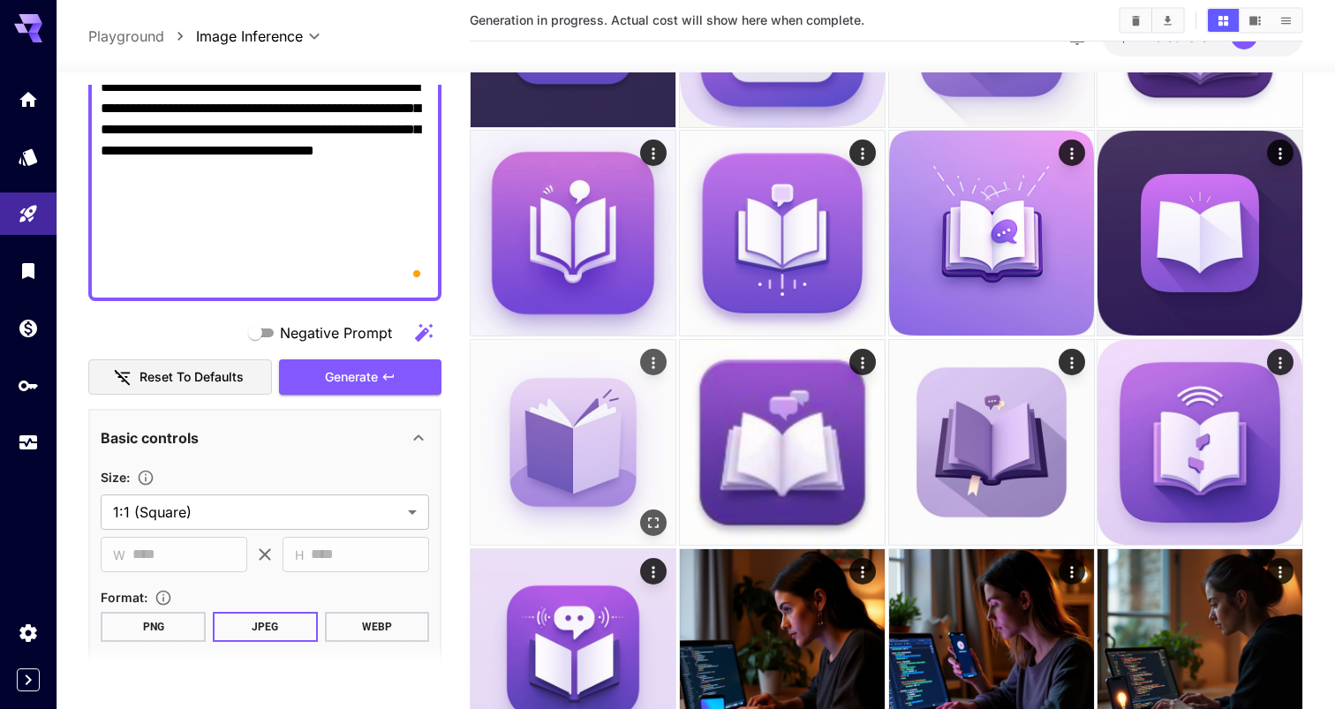
click at [650, 367] on icon "Actions" at bounding box center [654, 363] width 18 height 18
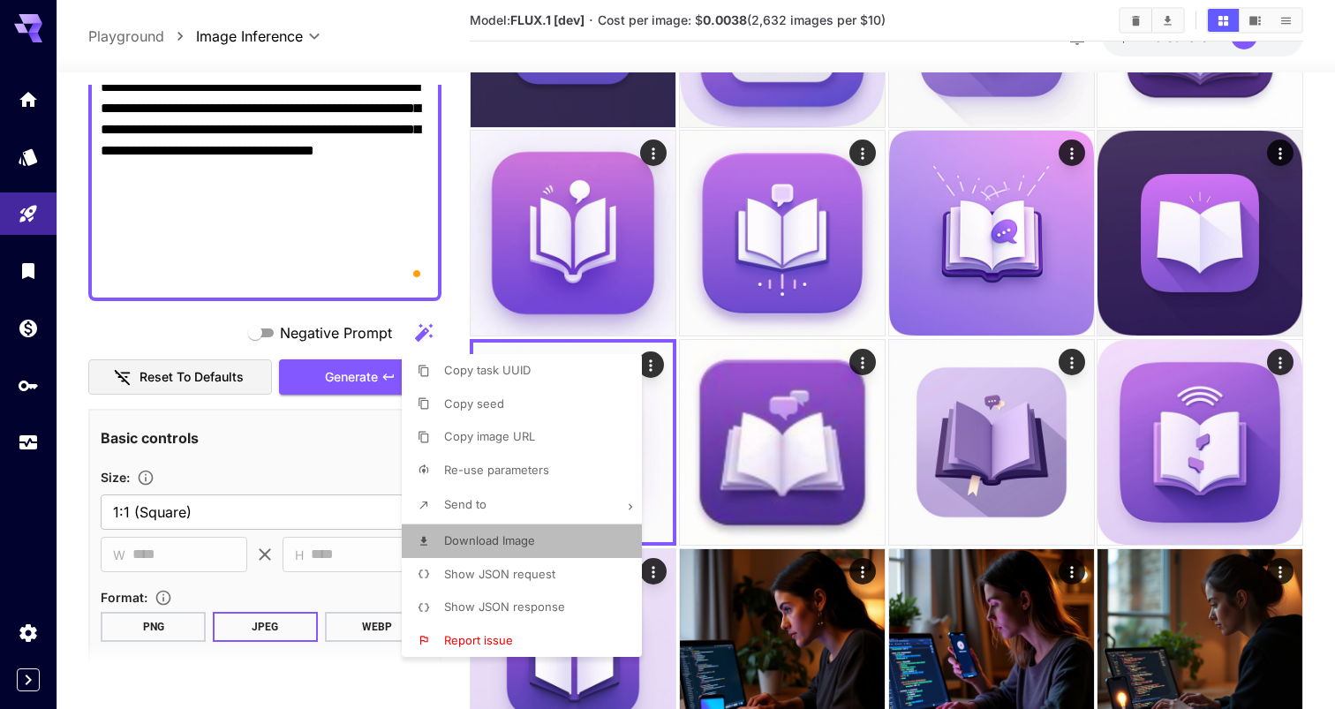
click at [525, 534] on span "Download Image" at bounding box center [489, 540] width 91 height 14
click at [650, 356] on div at bounding box center [667, 354] width 1335 height 709
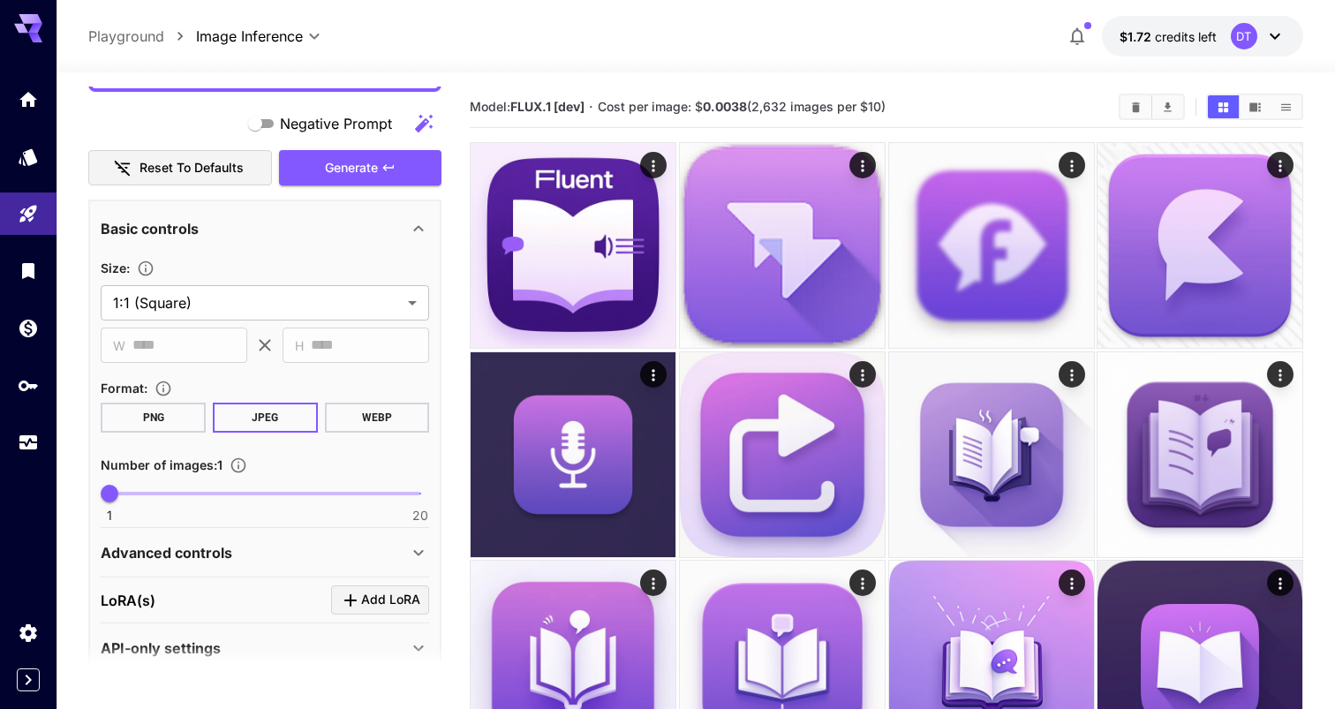
scroll to position [1092, 0]
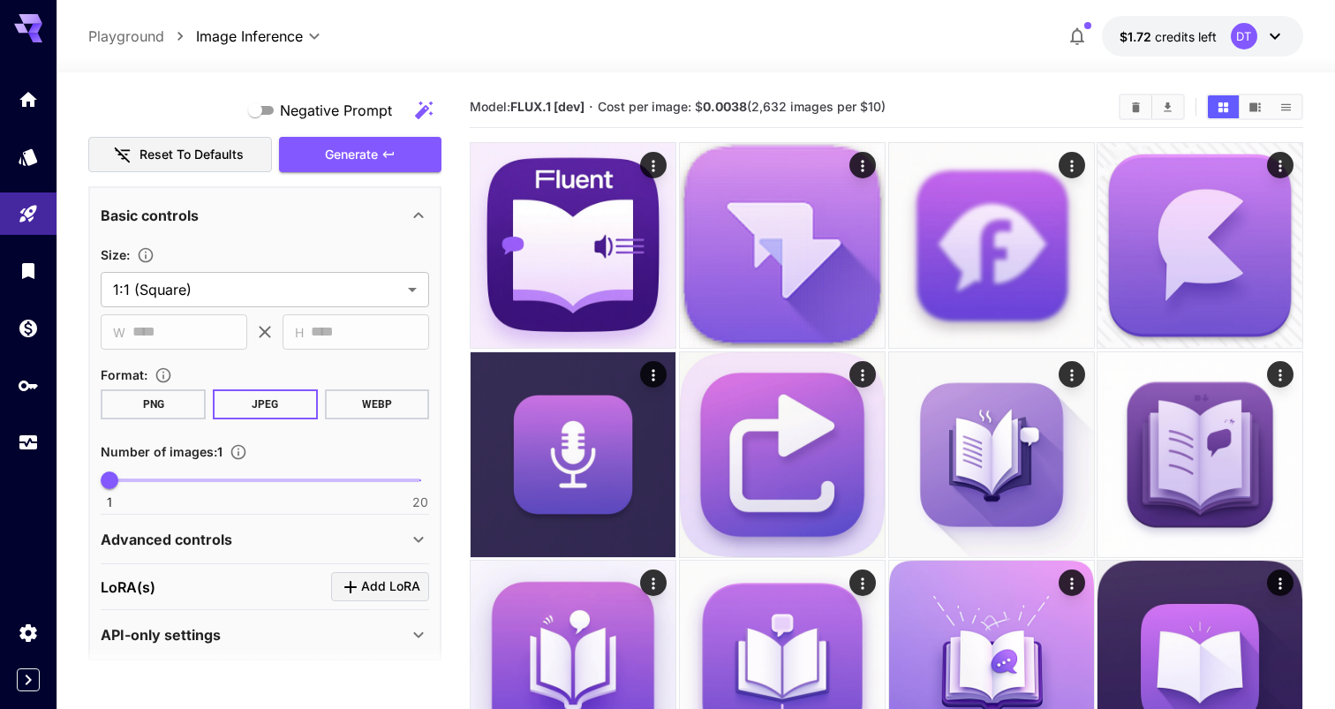
click at [160, 409] on button "PNG" at bounding box center [153, 404] width 105 height 30
type input "*"
drag, startPoint x: 132, startPoint y: 476, endPoint x: 162, endPoint y: 479, distance: 30.2
click at [162, 479] on span "4" at bounding box center [159, 481] width 18 height 18
click at [318, 131] on div "Negative Prompt Reset to defaults Generate" at bounding box center [264, 133] width 353 height 80
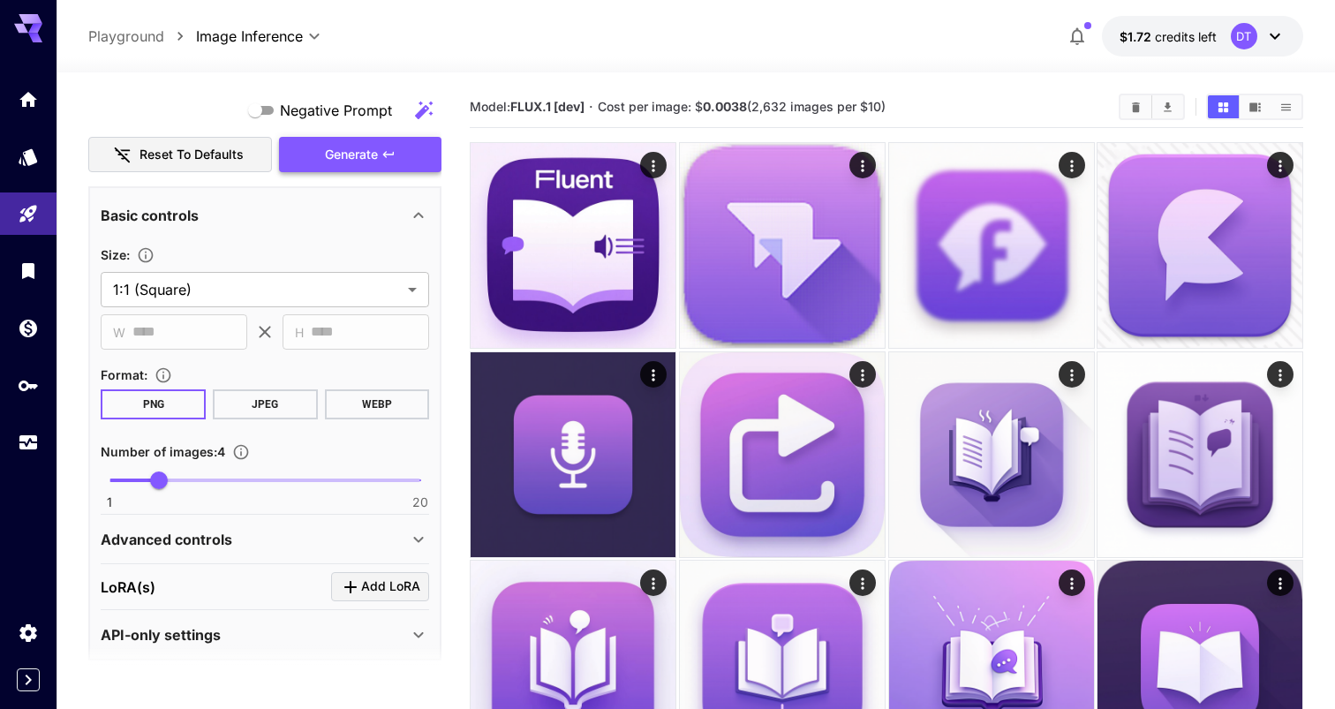
click at [318, 148] on button "Generate" at bounding box center [360, 155] width 162 height 36
